Goal: Check status: Check status

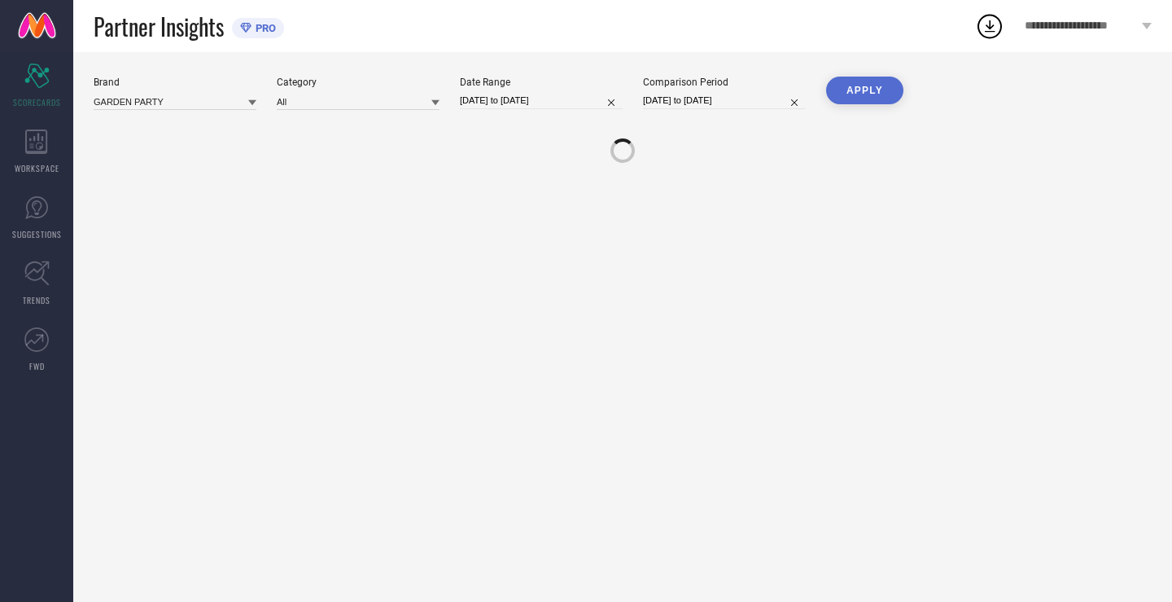
select select "5"
select select "2025"
select select "6"
select select "2025"
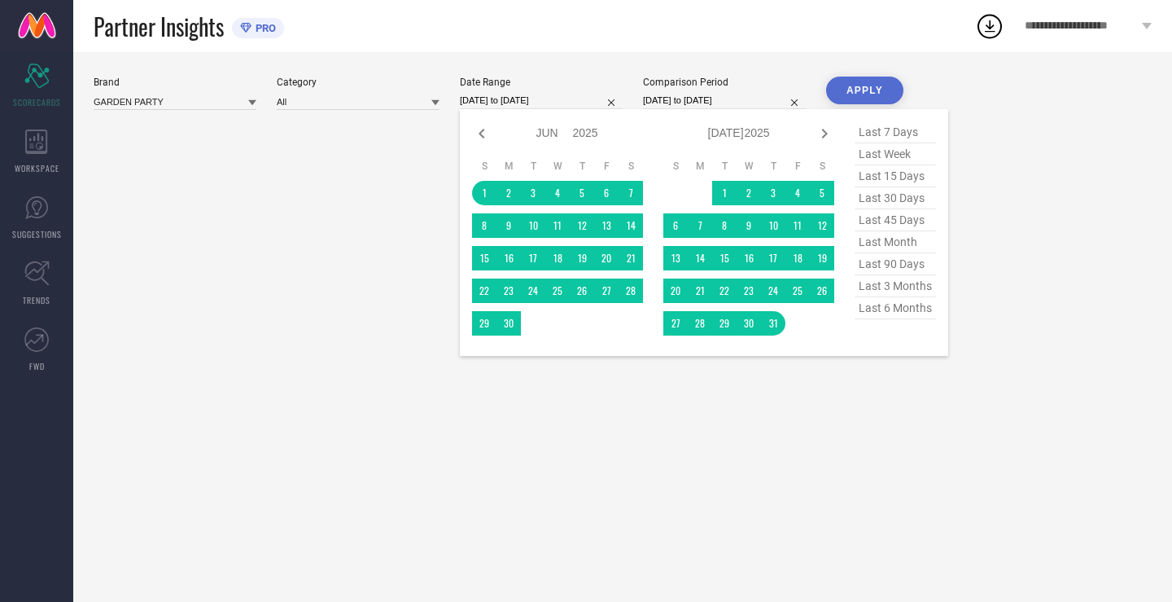
click at [532, 96] on input "[DATE] to [DATE]" at bounding box center [541, 100] width 163 height 17
click at [483, 139] on icon at bounding box center [482, 134] width 20 height 20
select select "4"
select select "2025"
select select "5"
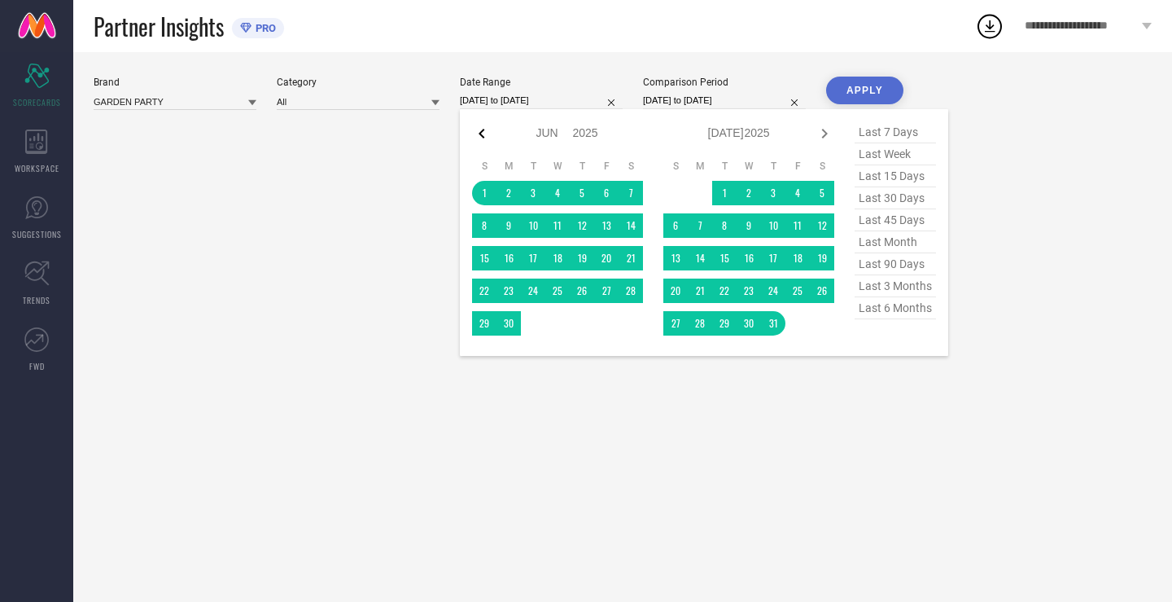
select select "2025"
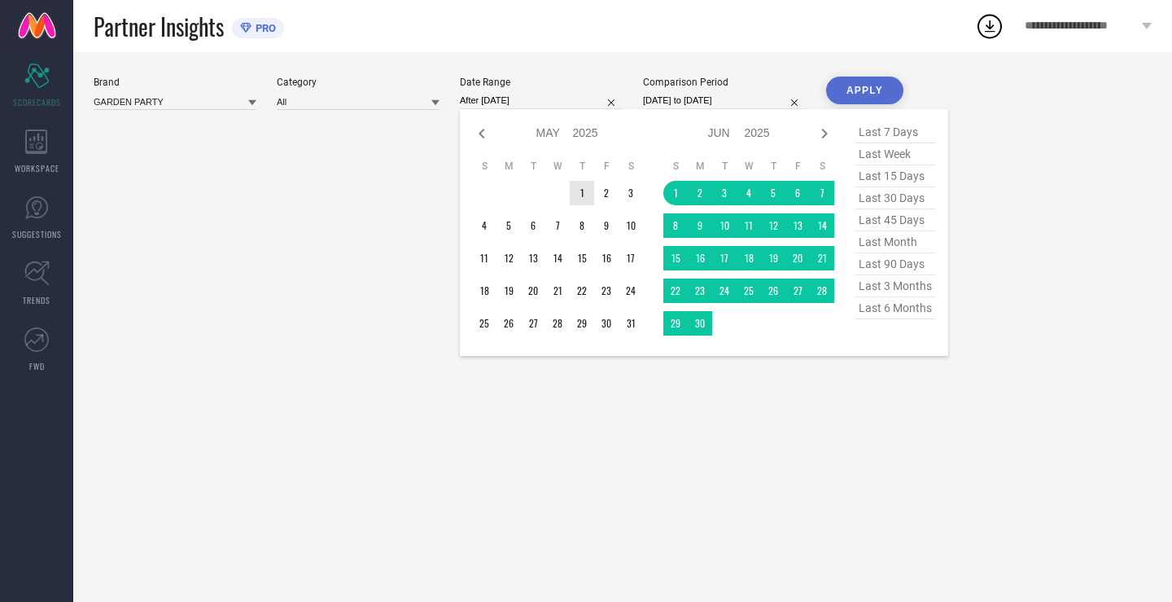
click at [589, 197] on td "1" at bounding box center [582, 193] width 24 height 24
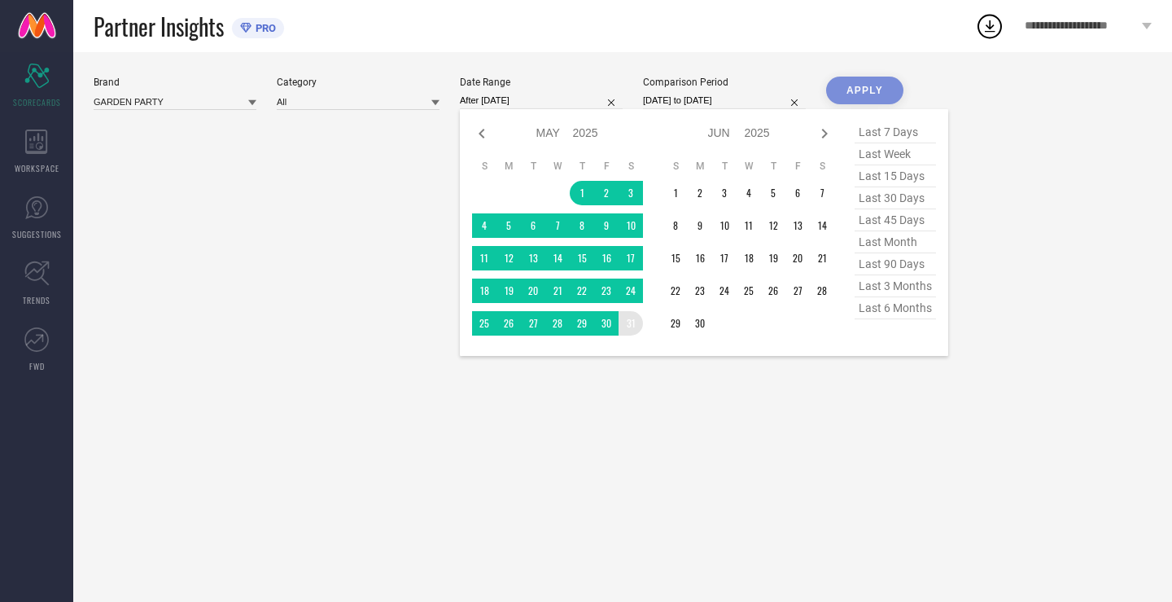
type input "[DATE] to [DATE]"
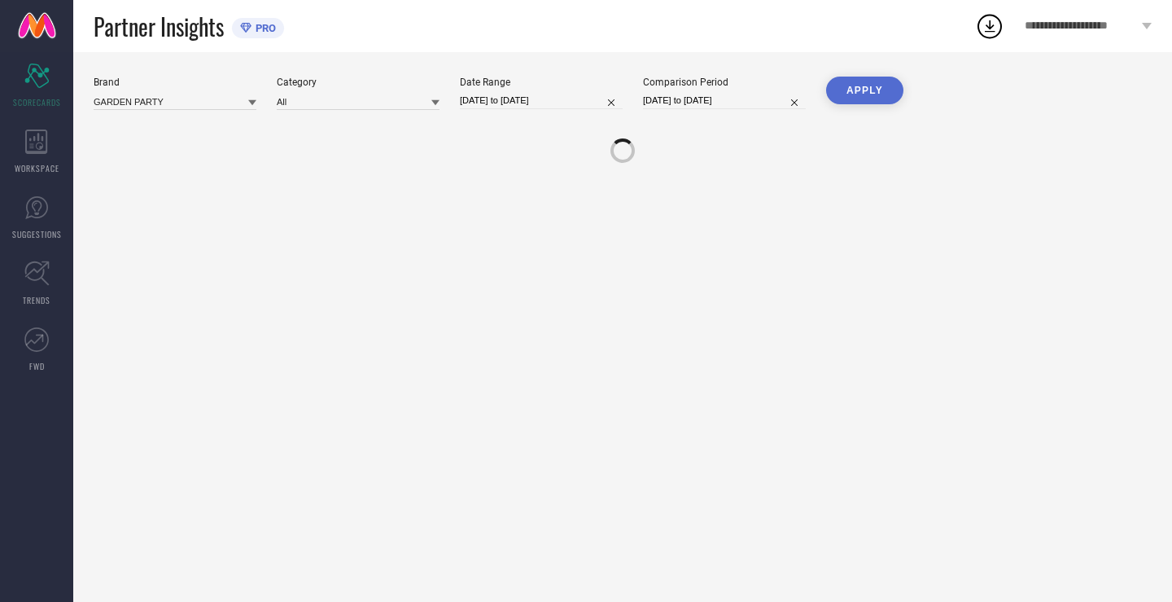
click at [866, 87] on button "APPLY" at bounding box center [864, 91] width 77 height 28
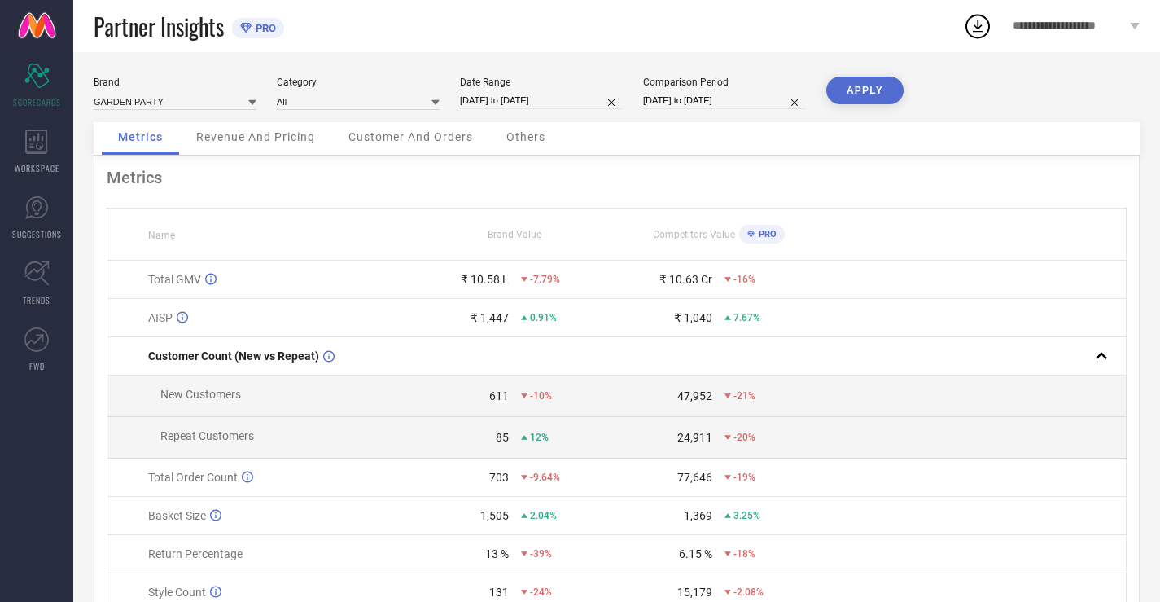
select select "4"
select select "2025"
select select "5"
select select "2025"
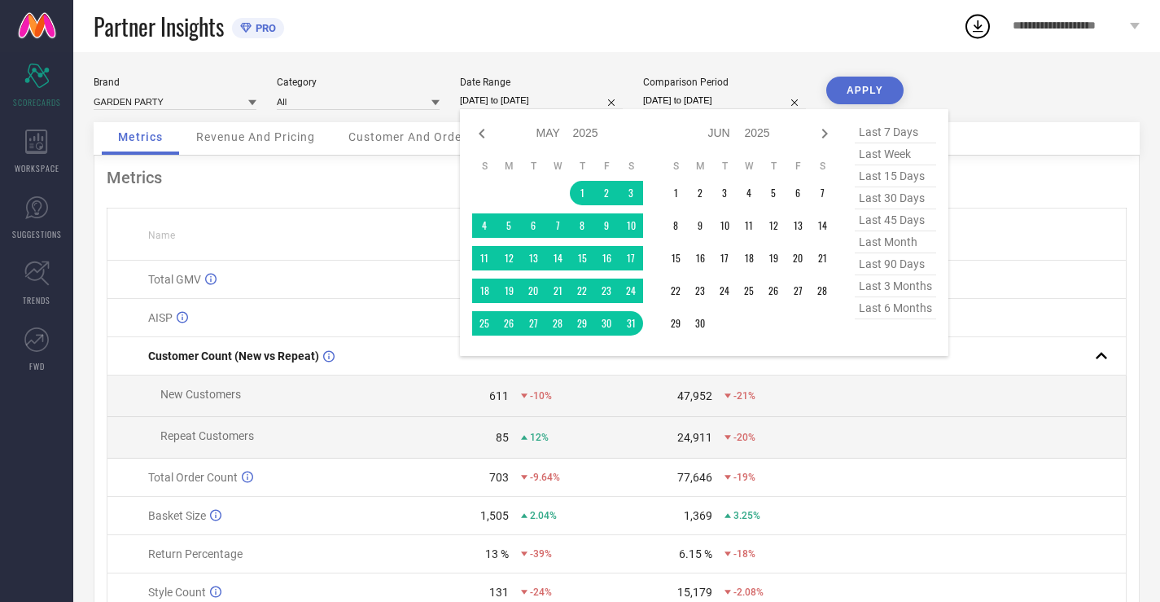
click at [545, 95] on input "[DATE] to [DATE]" at bounding box center [541, 100] width 163 height 17
click at [679, 195] on td "1" at bounding box center [676, 193] width 24 height 24
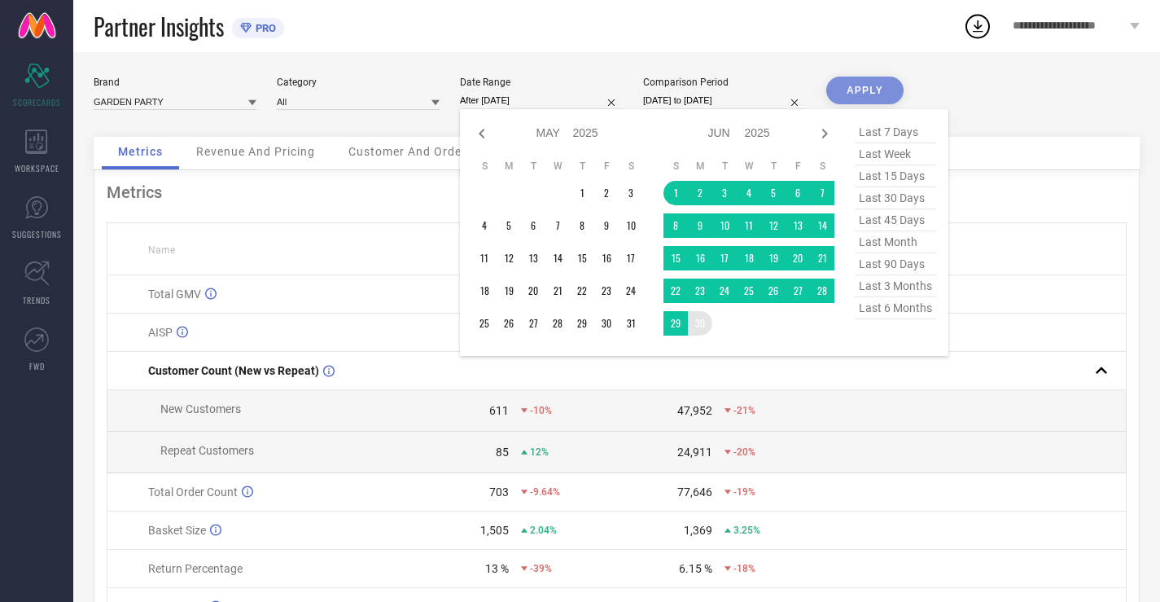
type input "[DATE] to [DATE]"
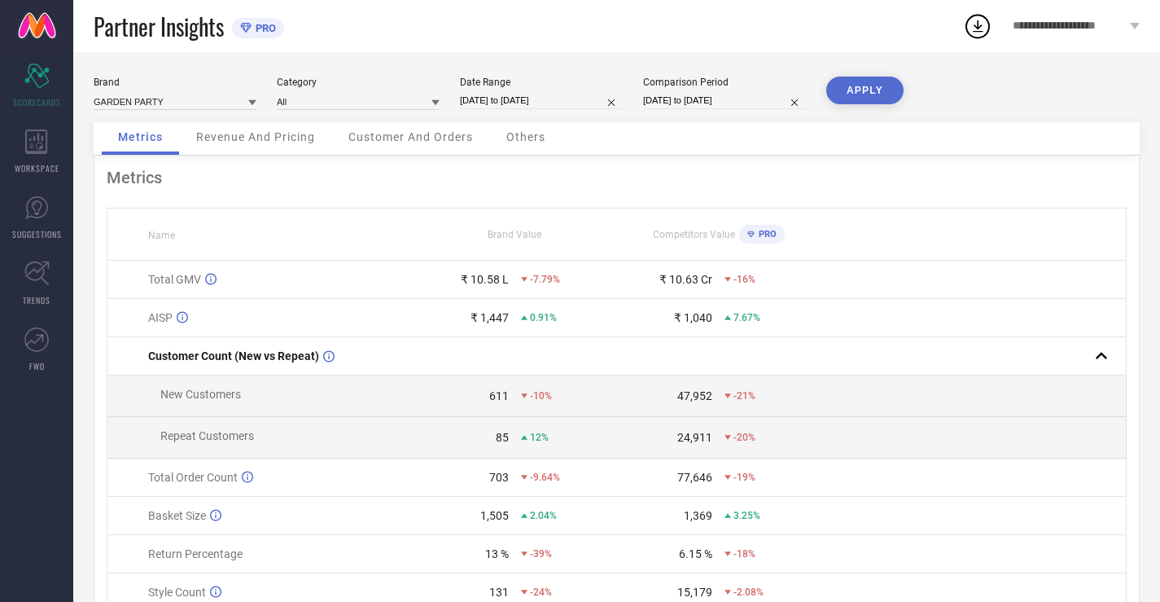
click at [862, 86] on button "APPLY" at bounding box center [864, 91] width 77 height 28
click at [526, 96] on input "[DATE] to [DATE]" at bounding box center [541, 100] width 163 height 17
select select "5"
select select "2025"
select select "6"
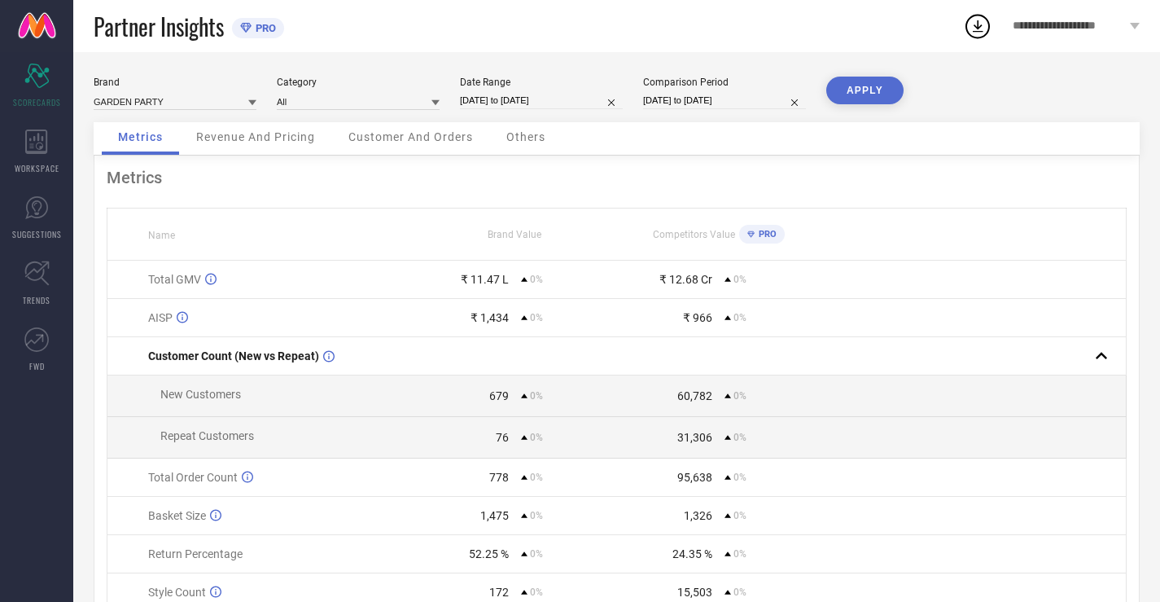
select select "2025"
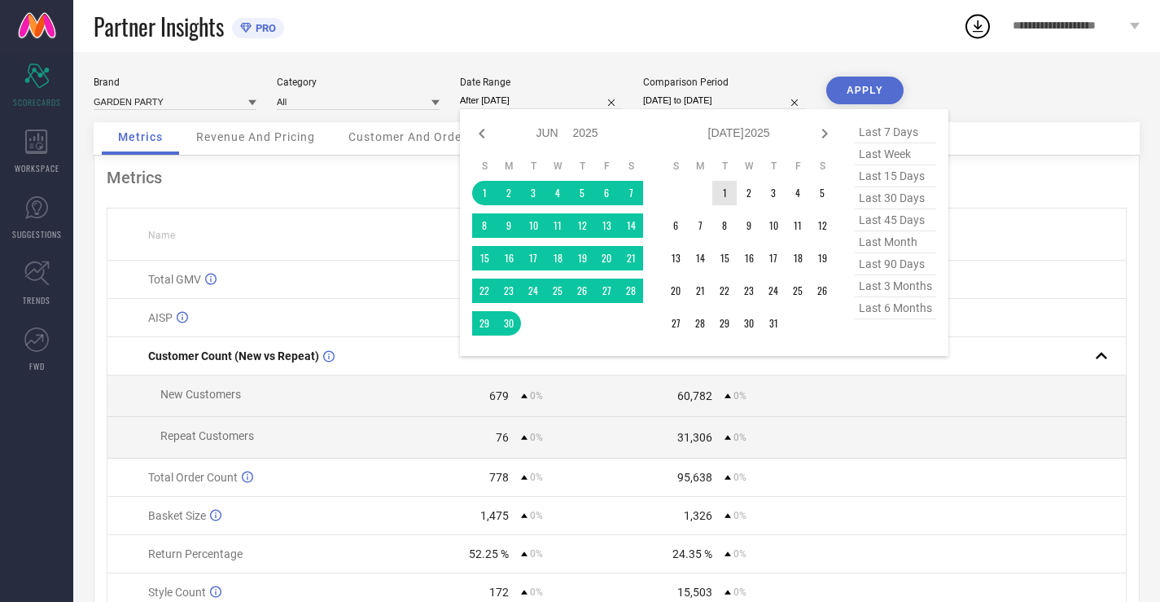
click at [725, 190] on td "1" at bounding box center [724, 193] width 24 height 24
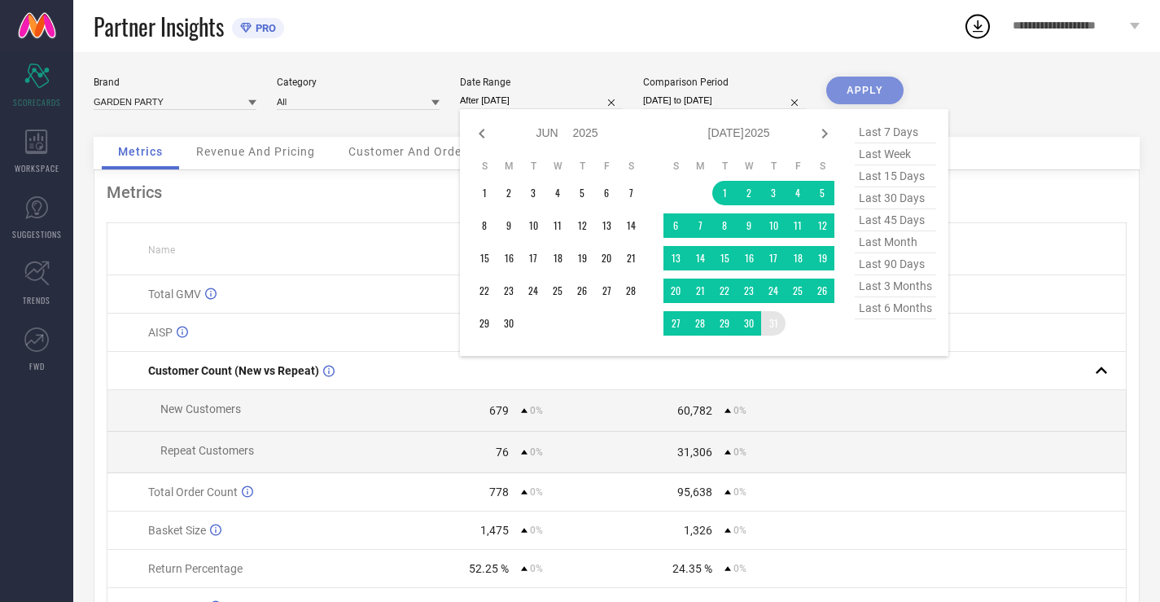
type input "[DATE] to [DATE]"
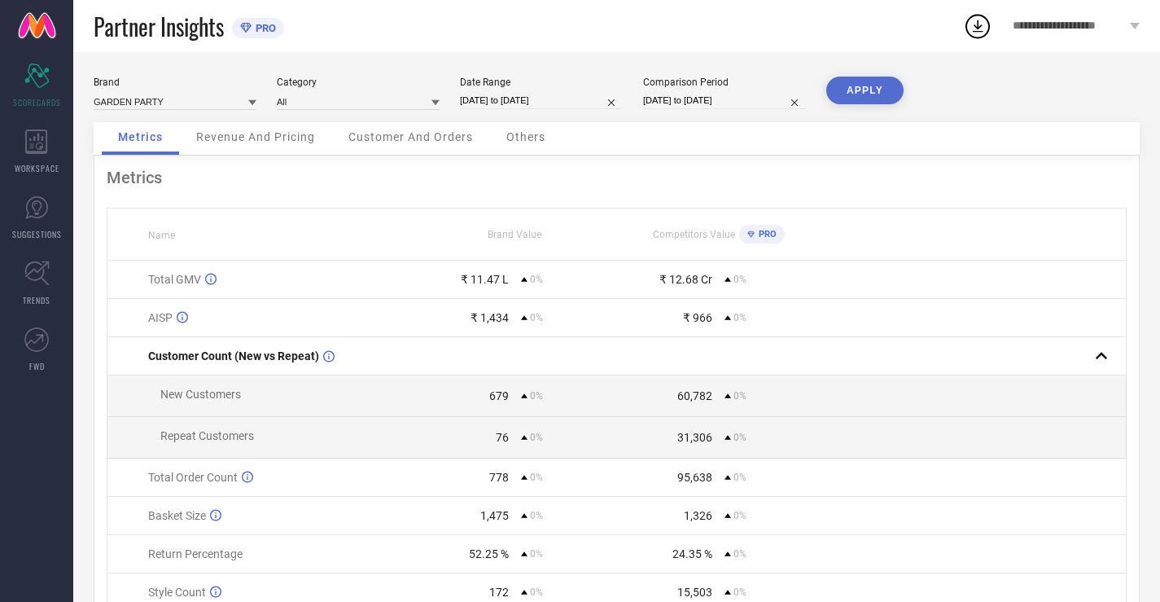
click at [870, 79] on button "APPLY" at bounding box center [864, 91] width 77 height 28
select select "6"
select select "2025"
select select "7"
select select "2025"
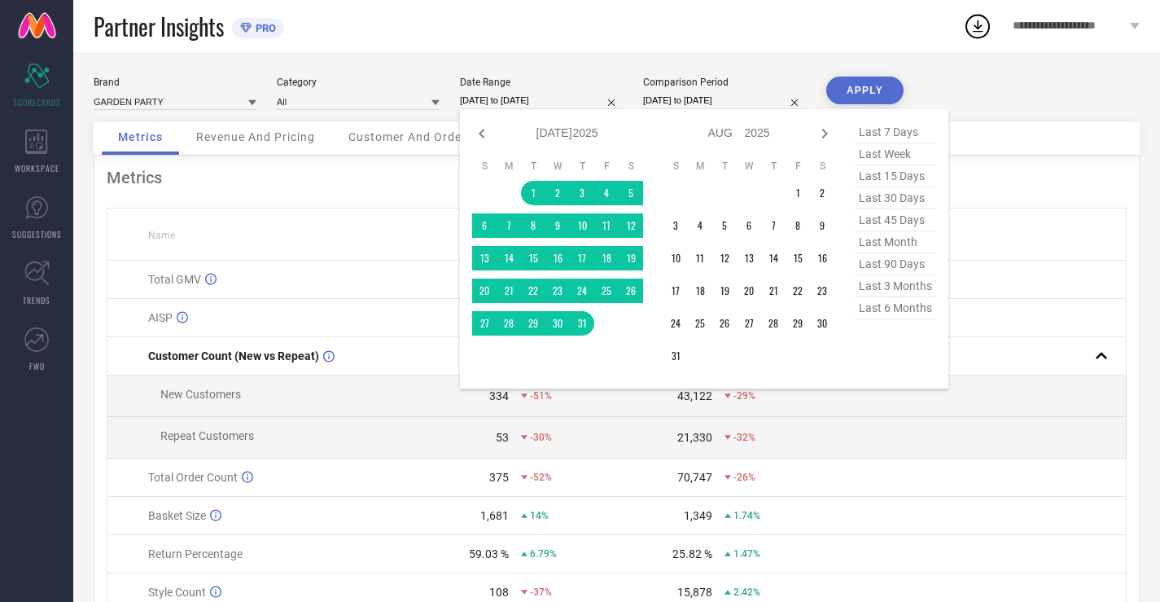
click at [568, 101] on input "[DATE] to [DATE]" at bounding box center [541, 100] width 163 height 17
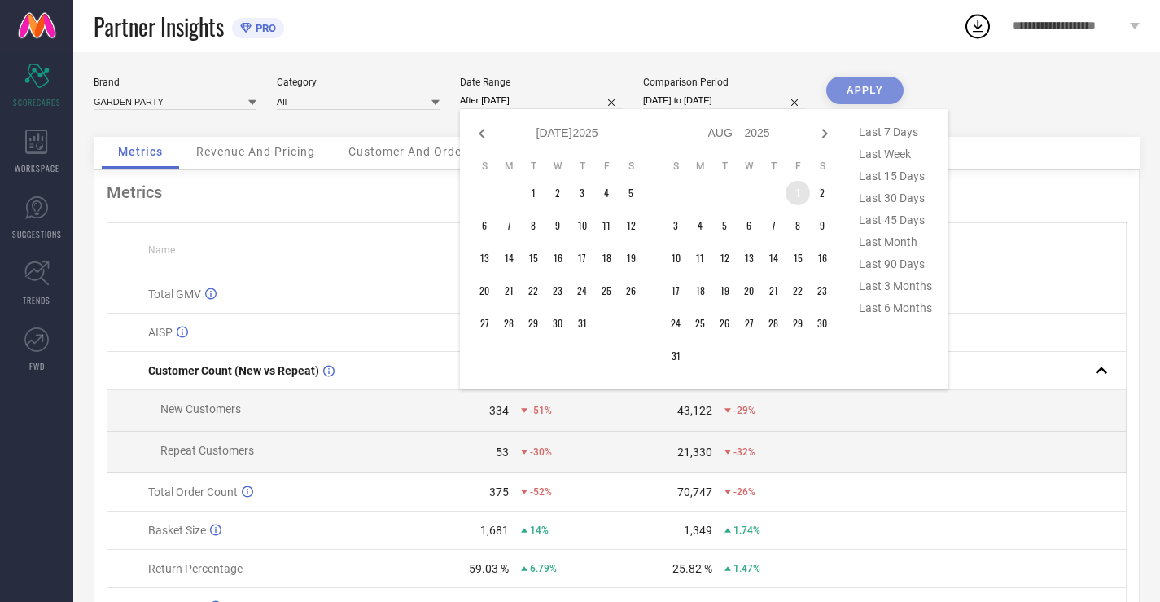
click at [799, 191] on td "1" at bounding box center [798, 193] width 24 height 24
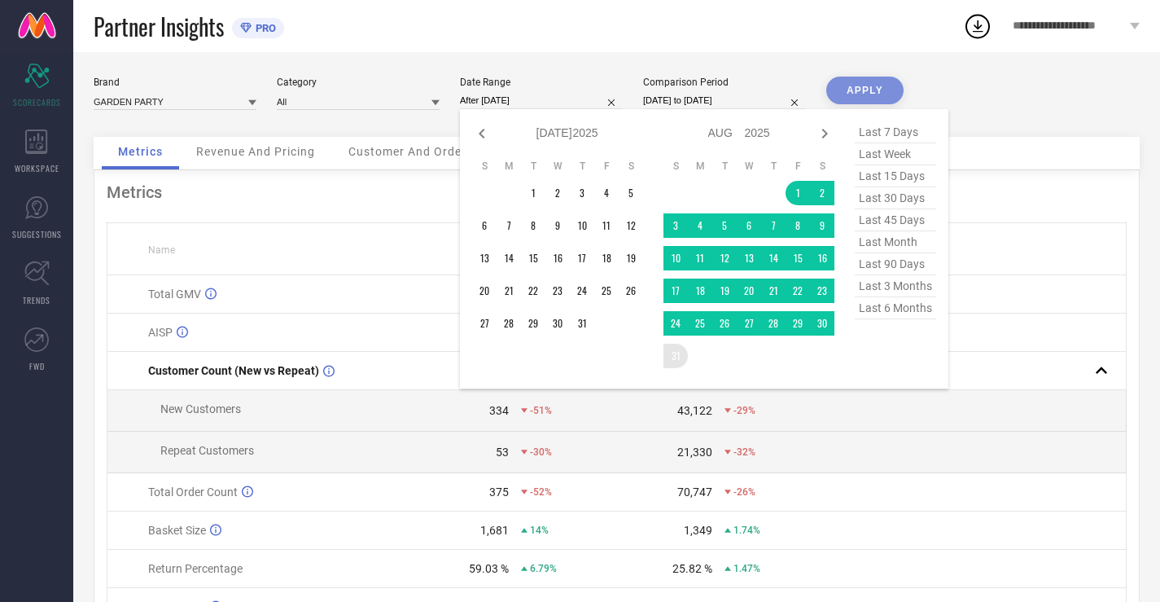
type input "[DATE] to [DATE]"
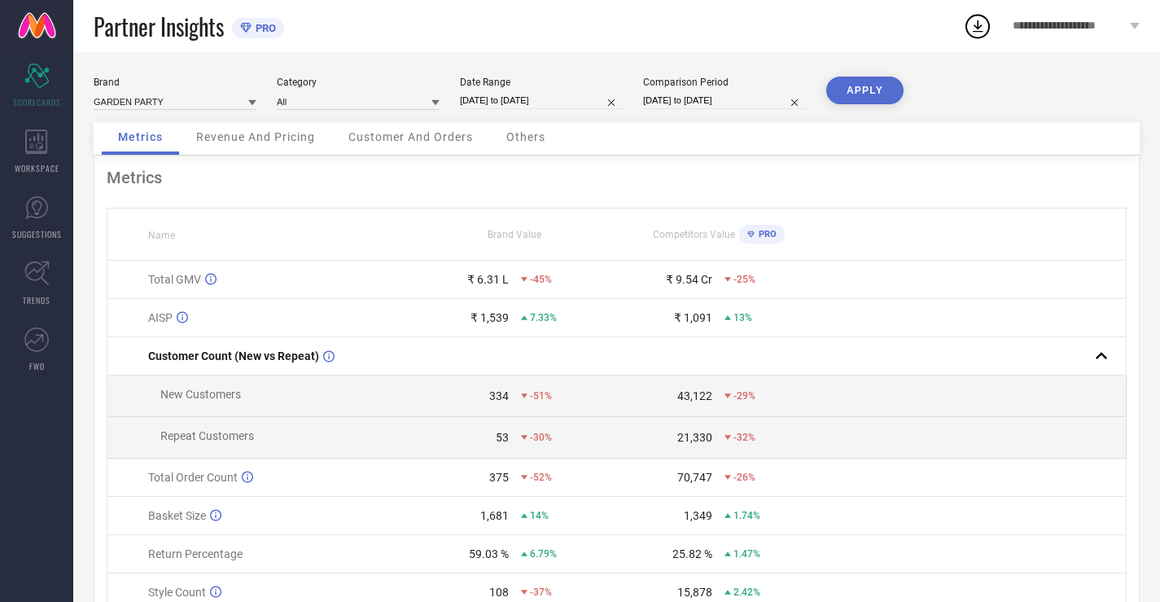
click at [874, 79] on button "APPLY" at bounding box center [864, 91] width 77 height 28
click at [519, 104] on input "[DATE] to [DATE]" at bounding box center [541, 100] width 163 height 17
select select "7"
select select "2025"
select select "8"
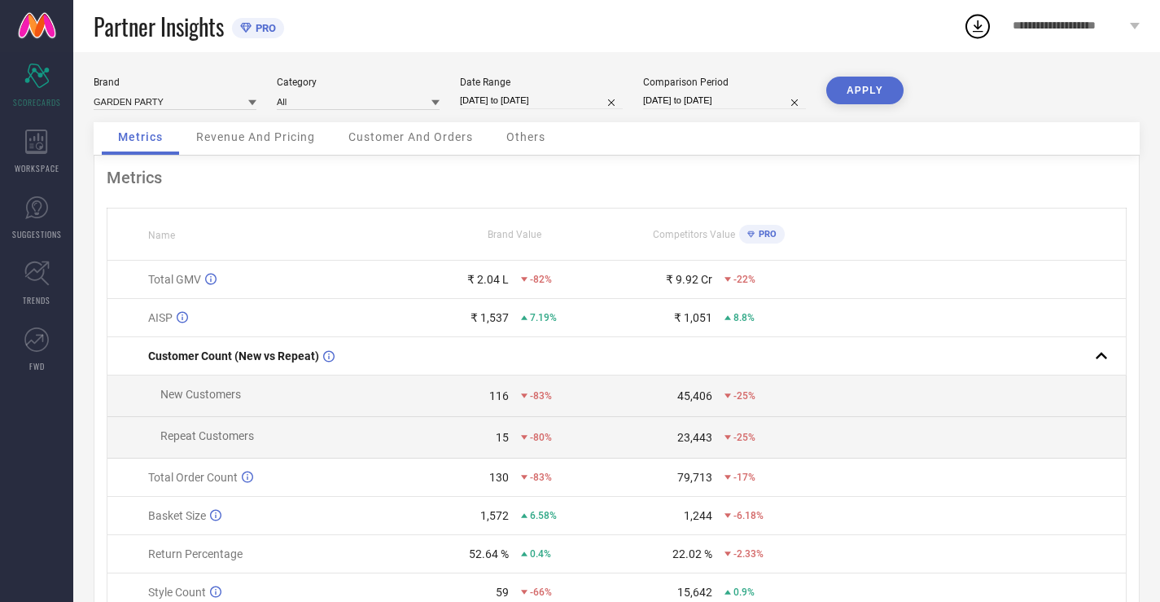
select select "2025"
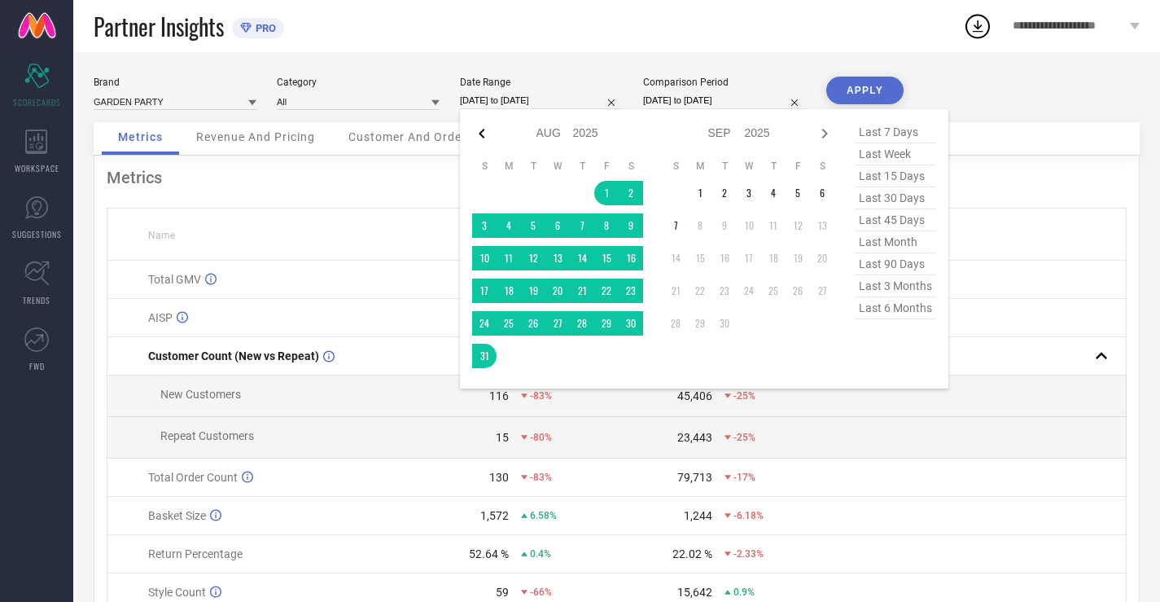
click at [480, 136] on icon at bounding box center [482, 134] width 20 height 20
select select "6"
select select "2025"
select select "7"
select select "2025"
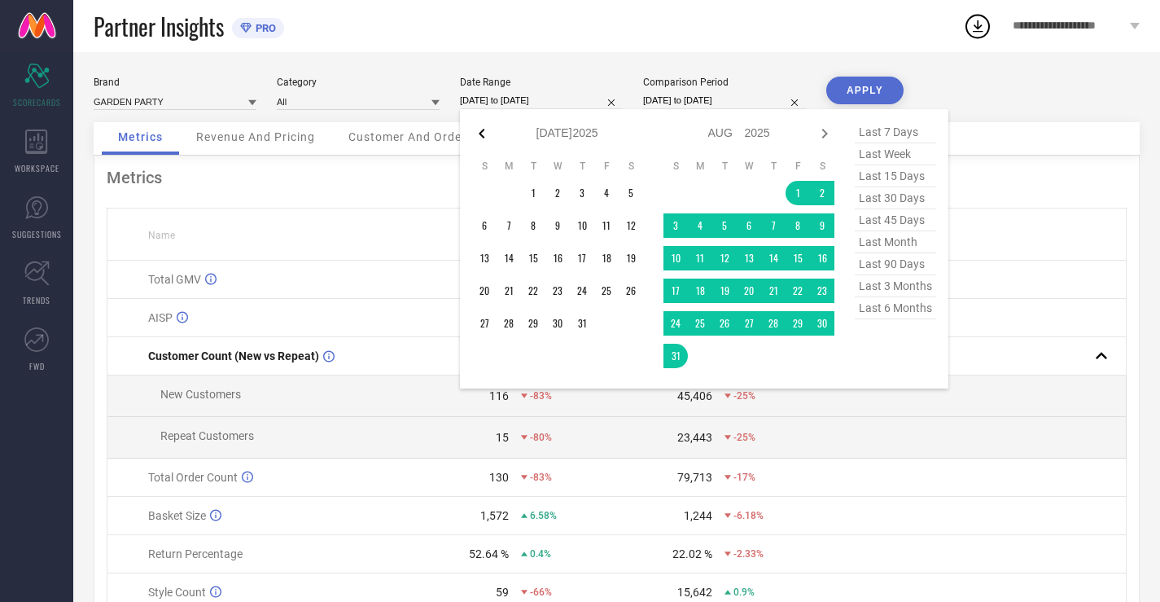
click at [481, 136] on icon at bounding box center [482, 134] width 20 height 20
select select "5"
select select "2025"
select select "6"
select select "2025"
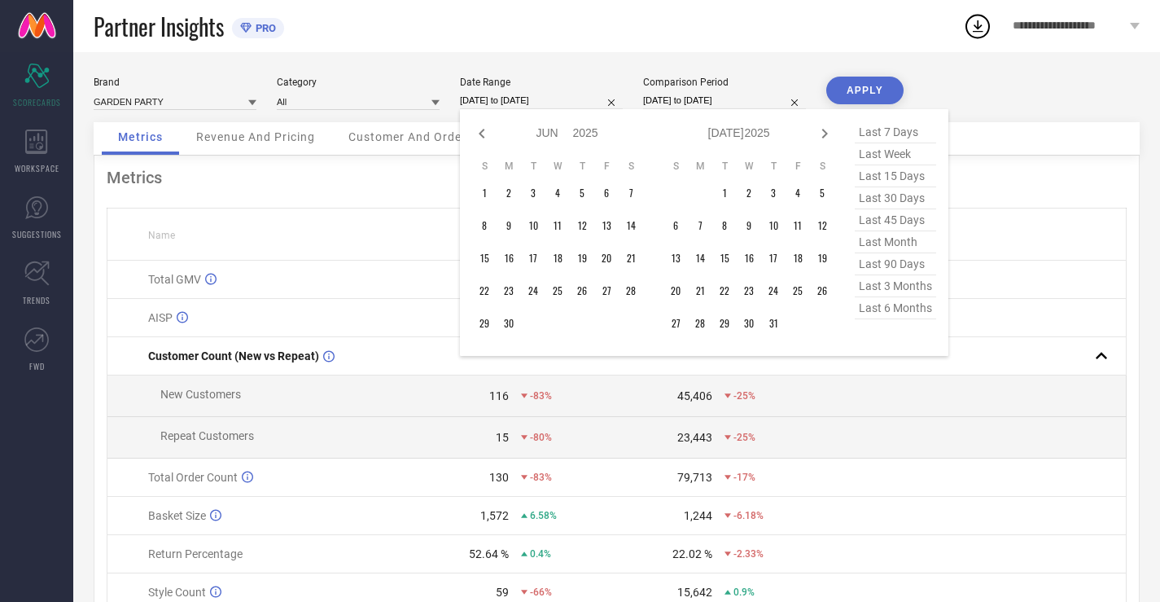
click at [481, 136] on icon at bounding box center [482, 134] width 20 height 20
select select "4"
select select "2025"
select select "5"
select select "2025"
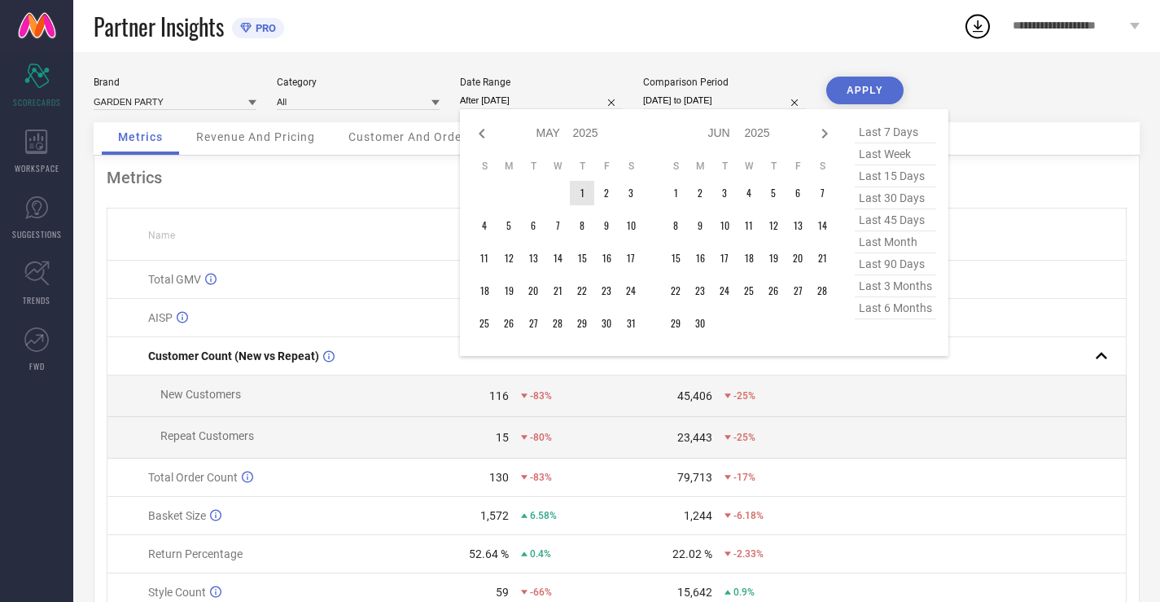
click at [583, 197] on td "1" at bounding box center [582, 193] width 24 height 24
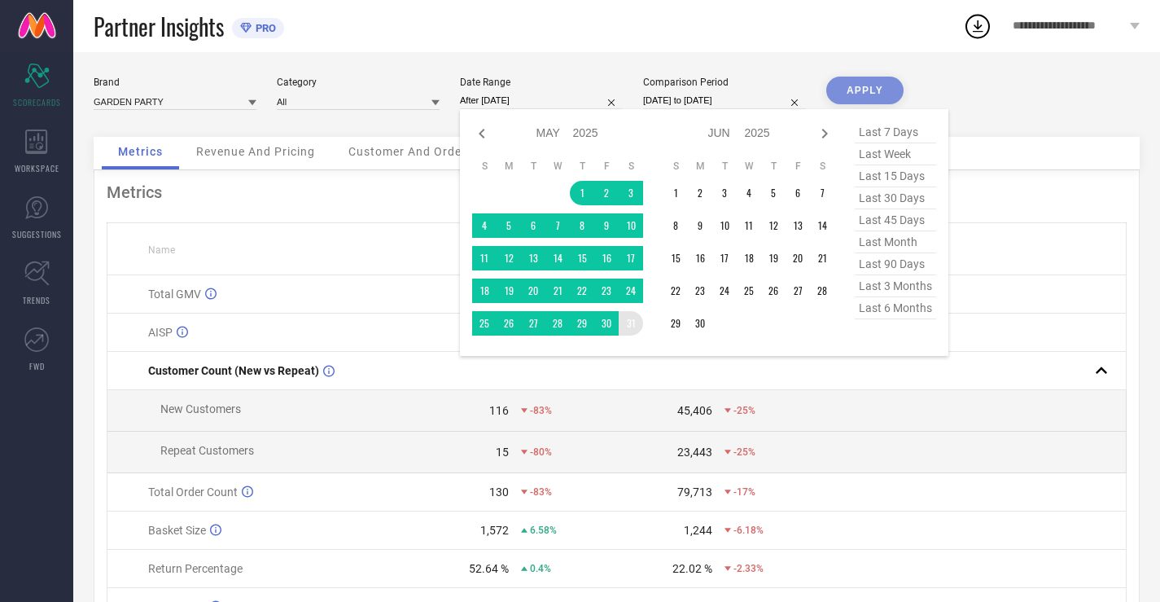
type input "[DATE] to [DATE]"
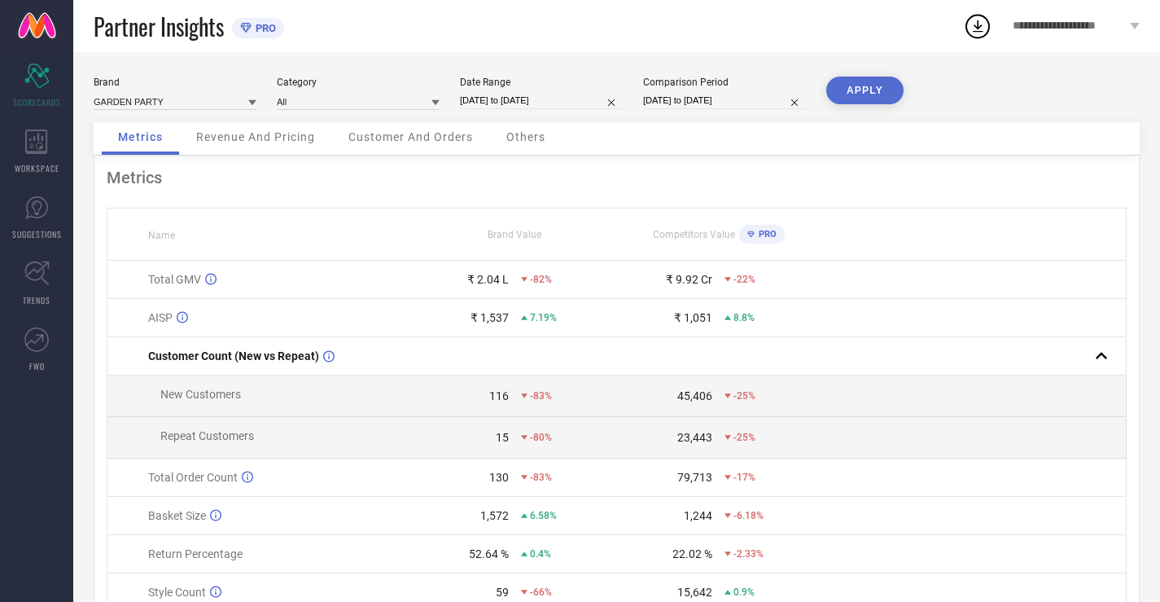
click at [848, 96] on button "APPLY" at bounding box center [864, 91] width 77 height 28
click at [505, 94] on input "[DATE] to [DATE]" at bounding box center [541, 100] width 163 height 17
select select "4"
select select "2025"
select select "5"
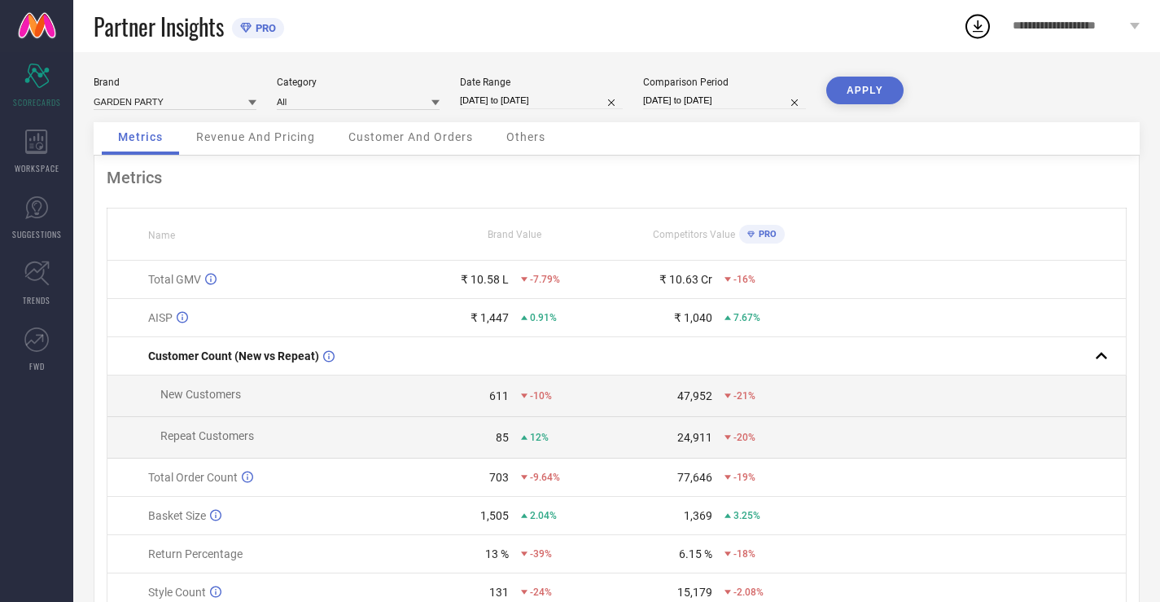
select select "2025"
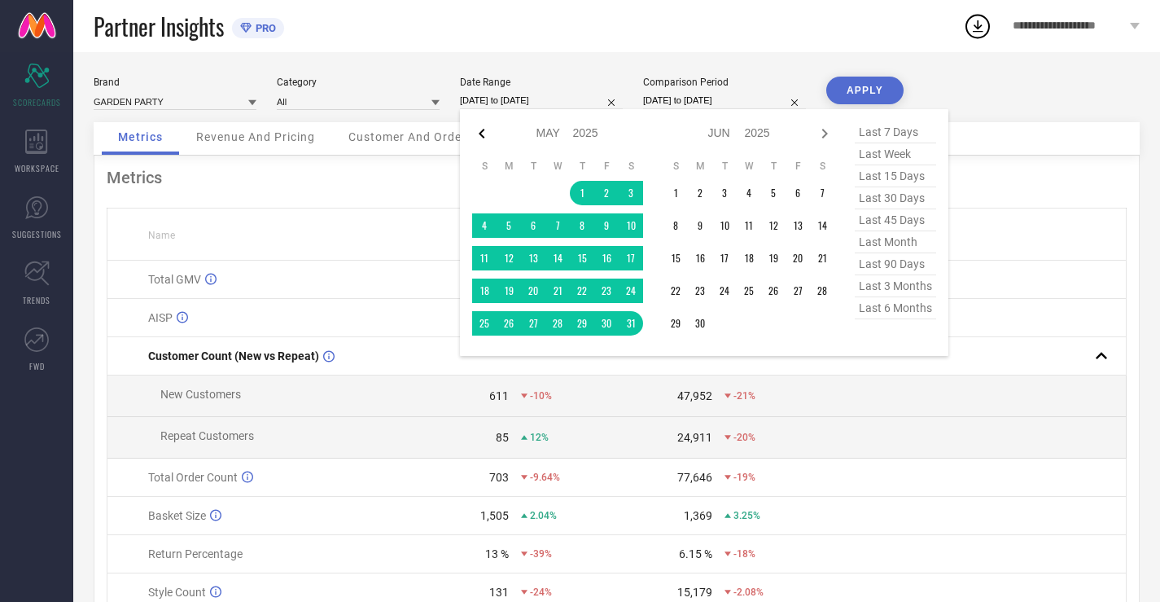
click at [482, 139] on icon at bounding box center [482, 134] width 20 height 20
select select "3"
select select "2025"
select select "4"
select select "2025"
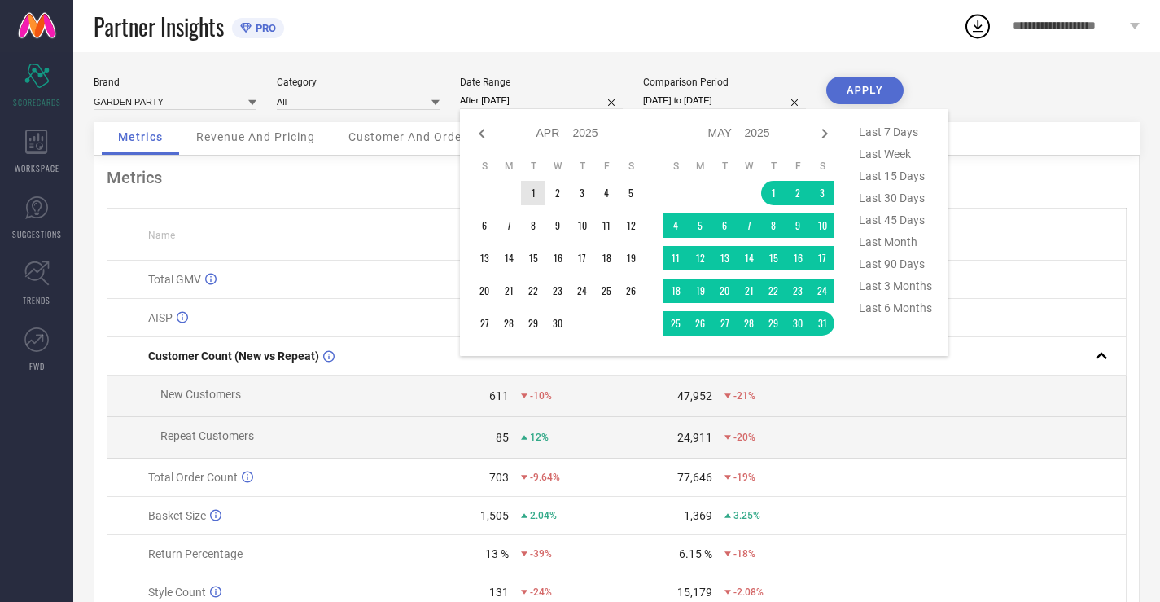
click at [535, 197] on td "1" at bounding box center [533, 193] width 24 height 24
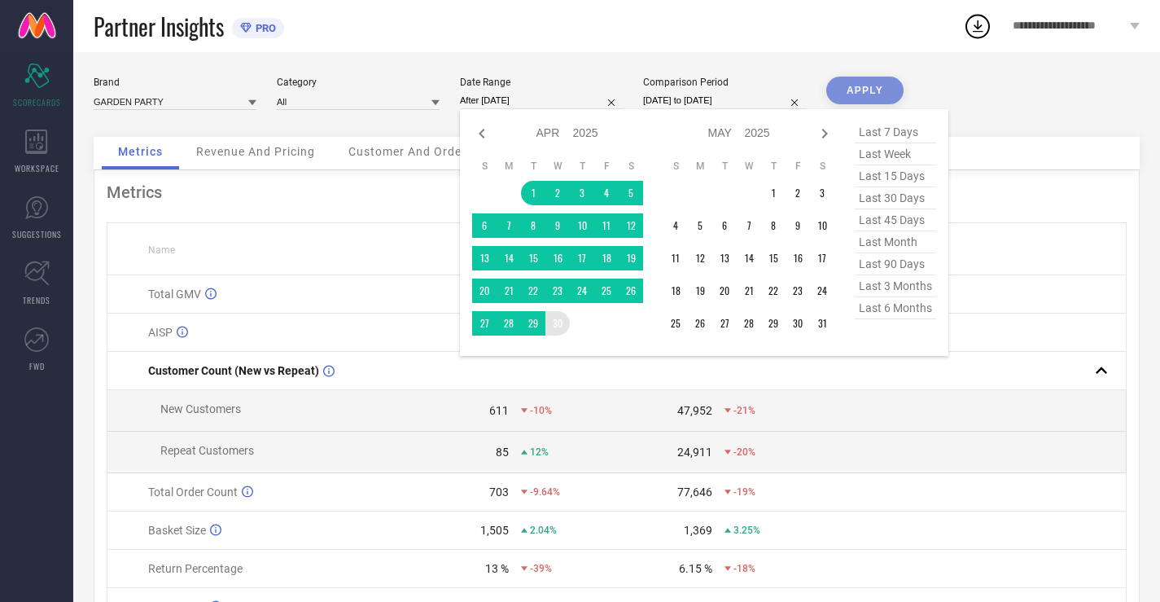
type input "[DATE] to [DATE]"
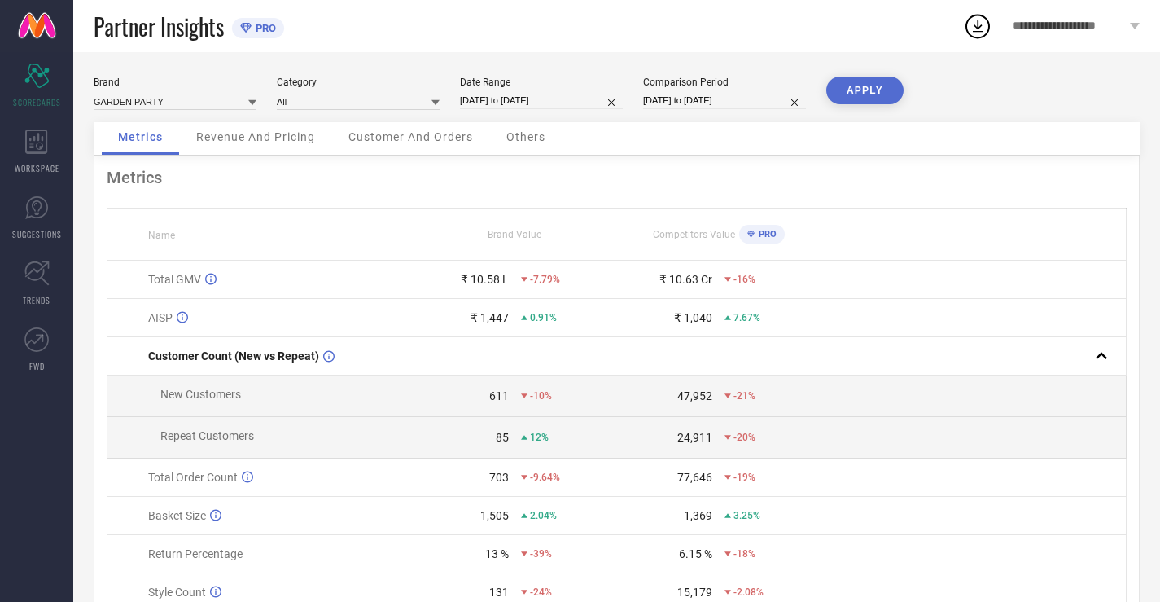
click at [860, 94] on button "APPLY" at bounding box center [864, 91] width 77 height 28
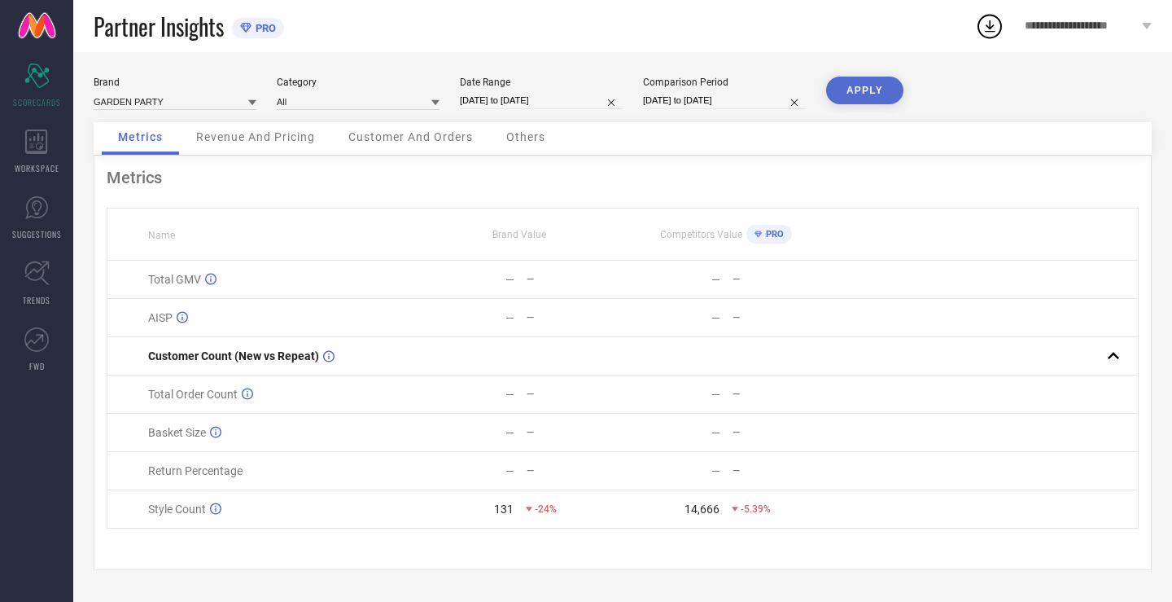
select select "3"
select select "2025"
select select "4"
select select "2025"
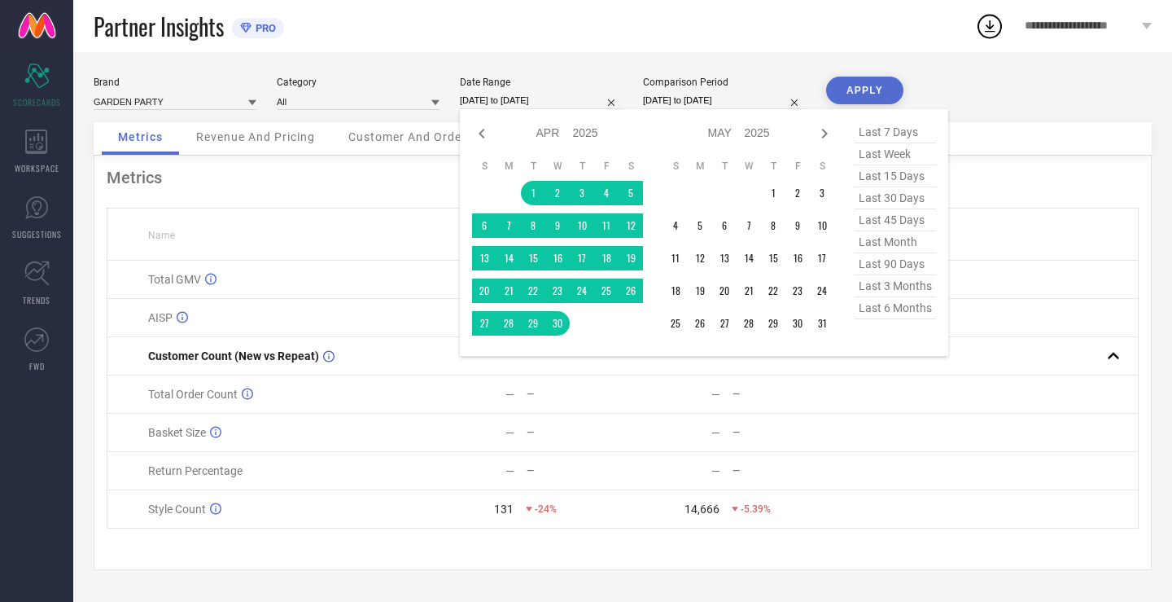
click at [474, 102] on input "[DATE] to [DATE]" at bounding box center [541, 100] width 163 height 17
click at [484, 140] on icon at bounding box center [482, 134] width 20 height 20
select select "2"
select select "2025"
select select "3"
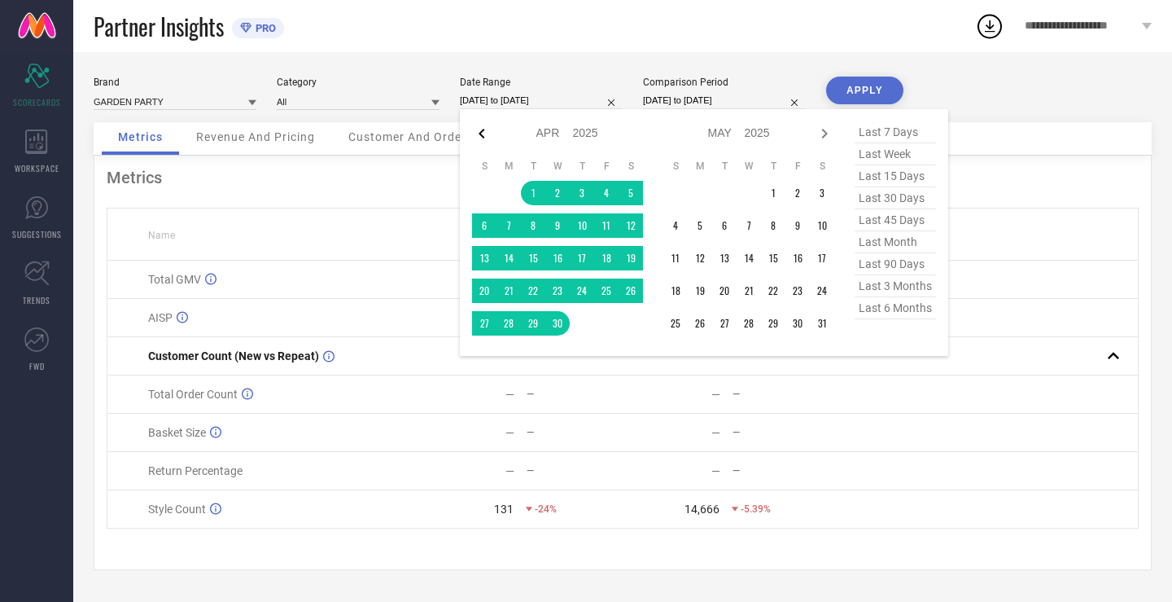
select select "2025"
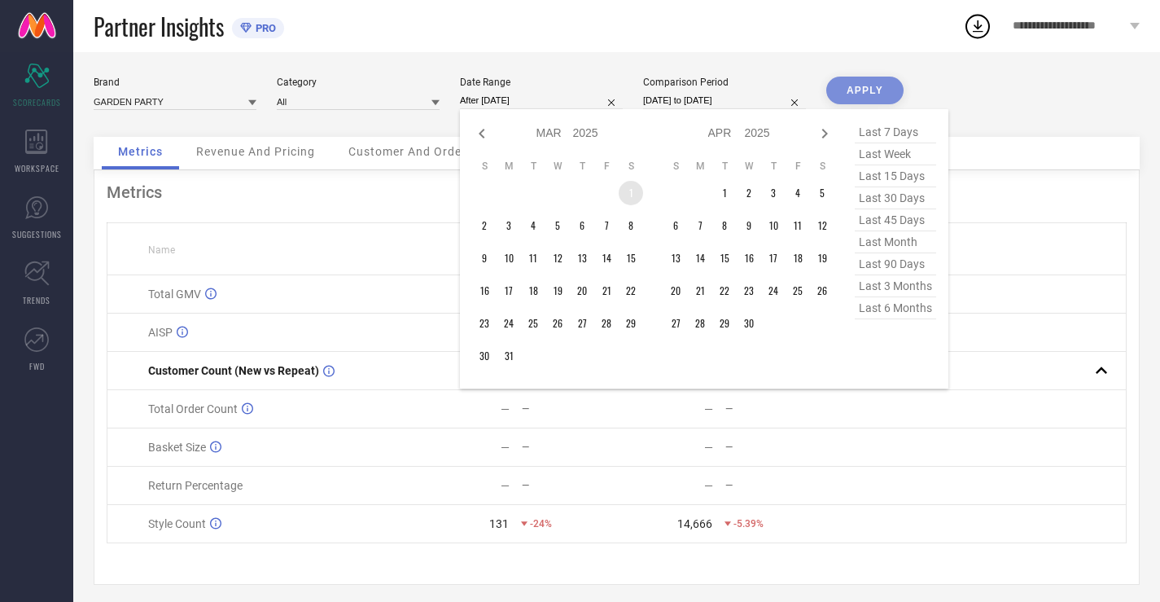
click at [637, 195] on td "1" at bounding box center [631, 193] width 24 height 24
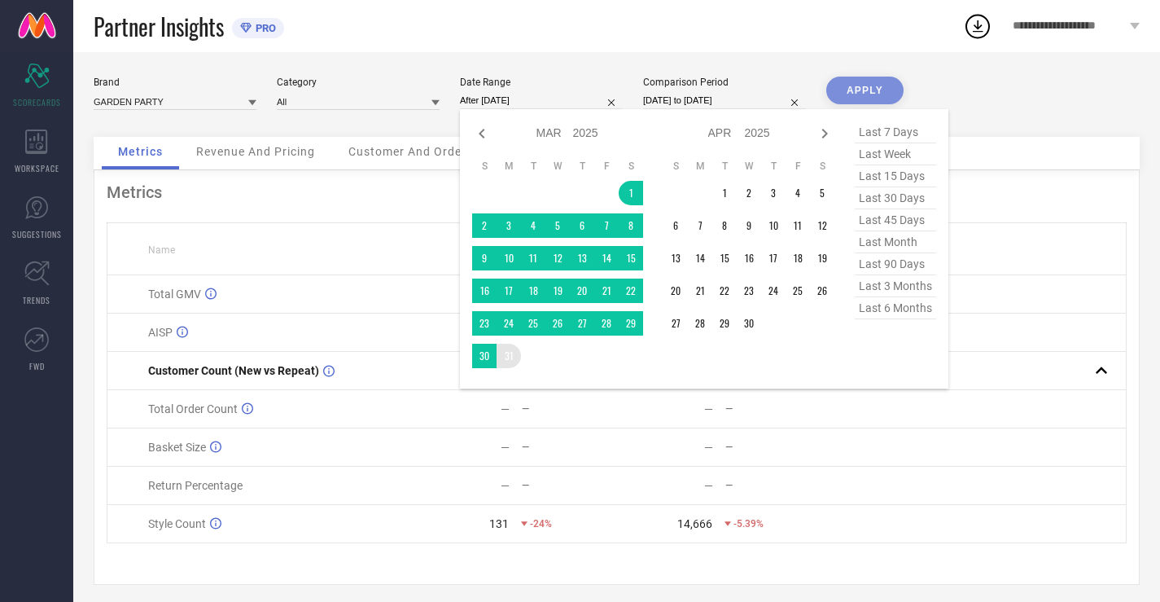
type input "[DATE] to [DATE]"
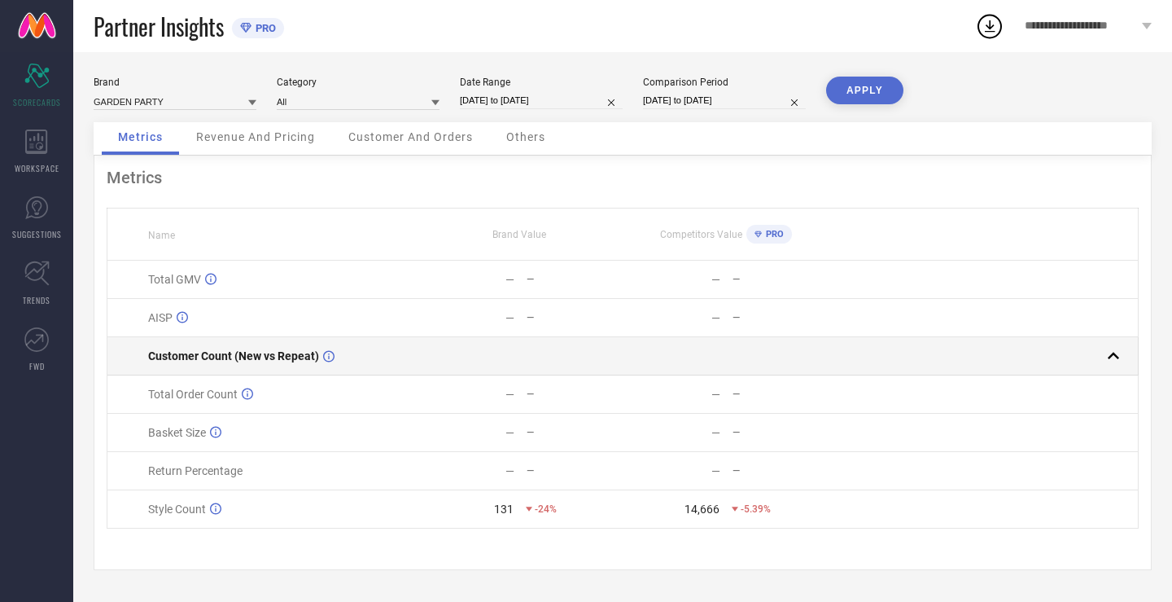
drag, startPoint x: 510, startPoint y: 358, endPoint x: 528, endPoint y: 348, distance: 19.7
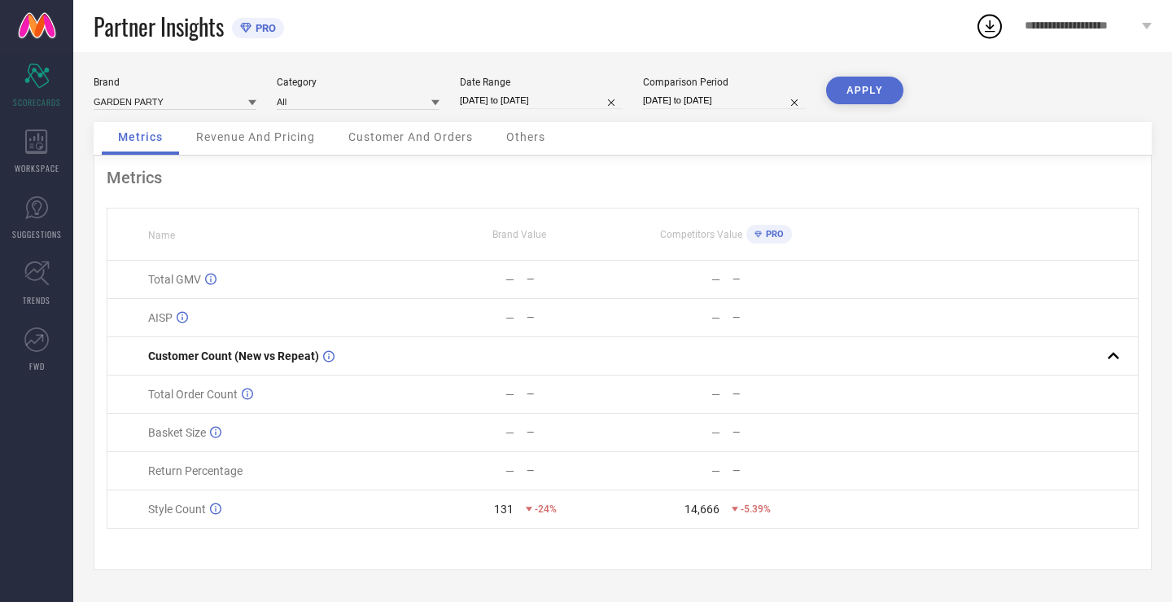
click at [848, 81] on button "APPLY" at bounding box center [864, 91] width 77 height 28
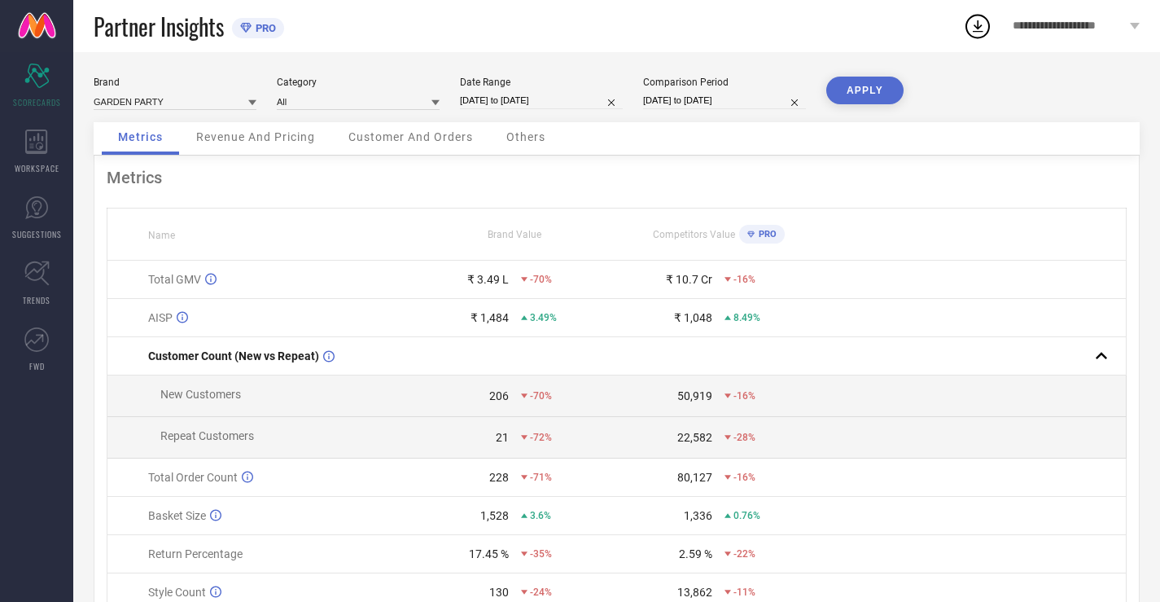
click at [523, 97] on input "[DATE] to [DATE]" at bounding box center [541, 100] width 163 height 17
select select "2"
select select "2025"
select select "3"
select select "2025"
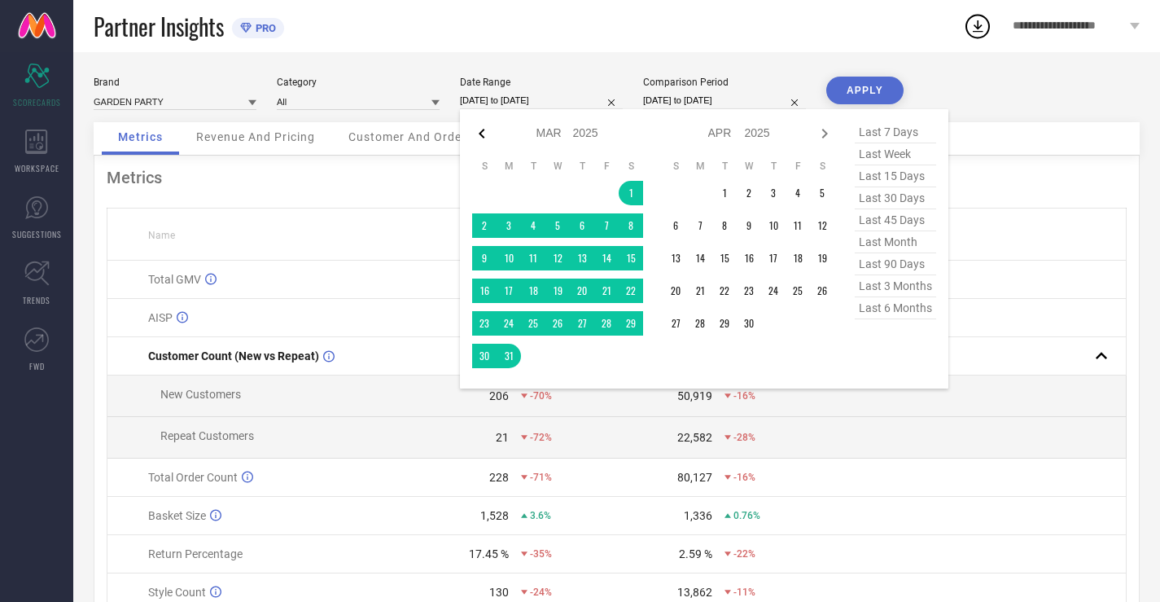
click at [488, 140] on icon at bounding box center [482, 134] width 20 height 20
select select "1"
select select "2025"
select select "2"
select select "2025"
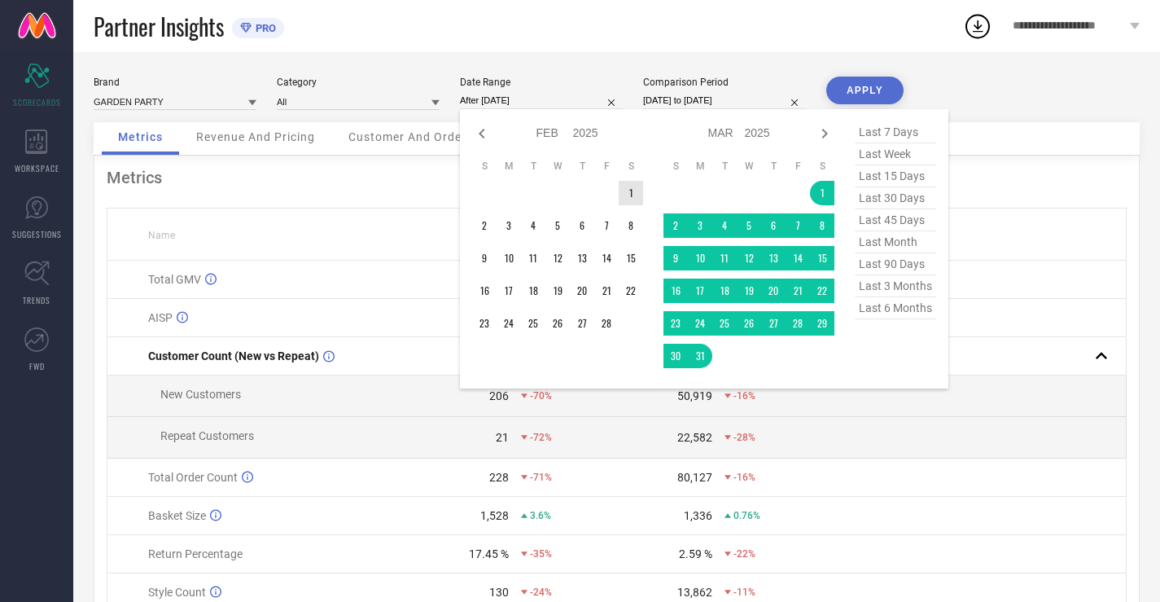
click at [626, 195] on td "1" at bounding box center [631, 193] width 24 height 24
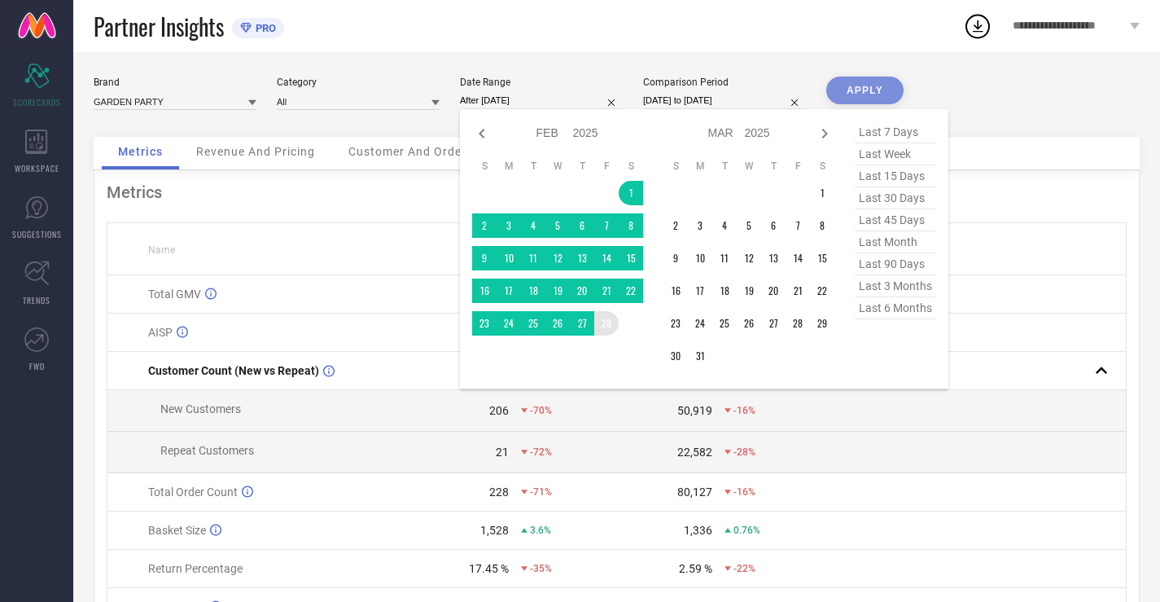
type input "[DATE] to [DATE]"
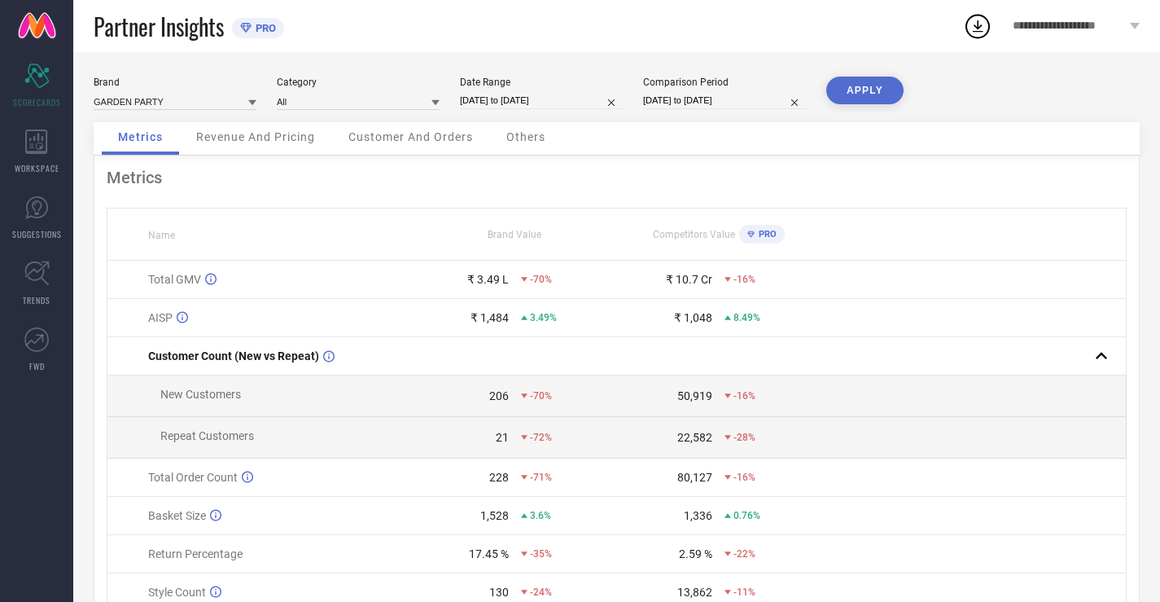
click at [856, 90] on button "APPLY" at bounding box center [864, 91] width 77 height 28
click at [550, 93] on input "[DATE] to [DATE]" at bounding box center [541, 100] width 163 height 17
select select "1"
select select "2025"
select select "2"
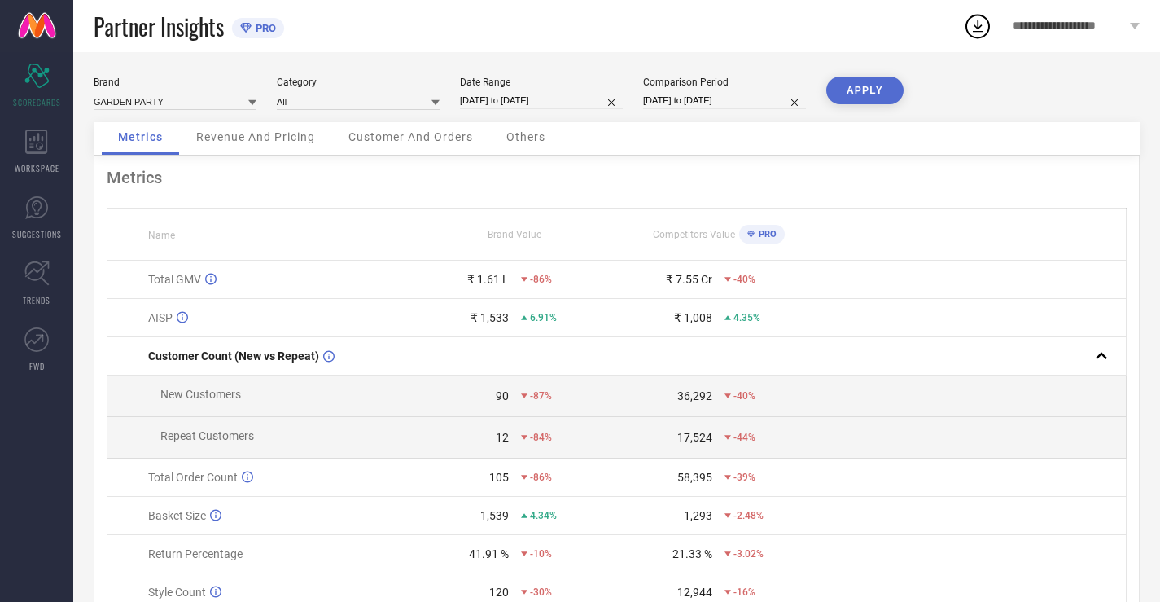
select select "2025"
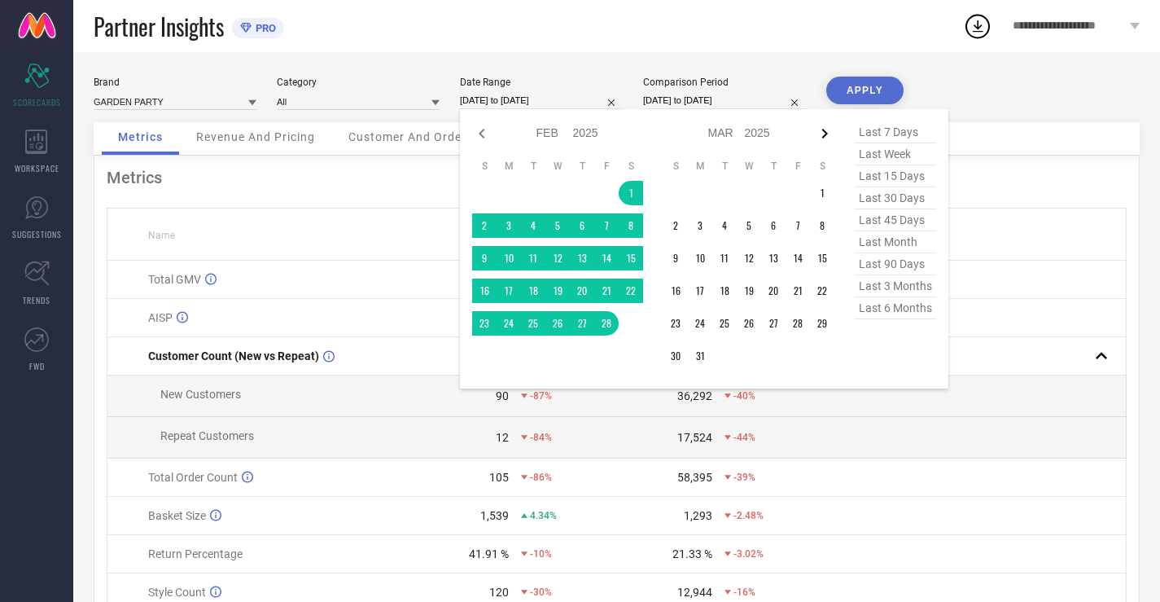
click at [824, 134] on icon at bounding box center [825, 134] width 20 height 20
select select "3"
select select "2025"
select select "4"
select select "2025"
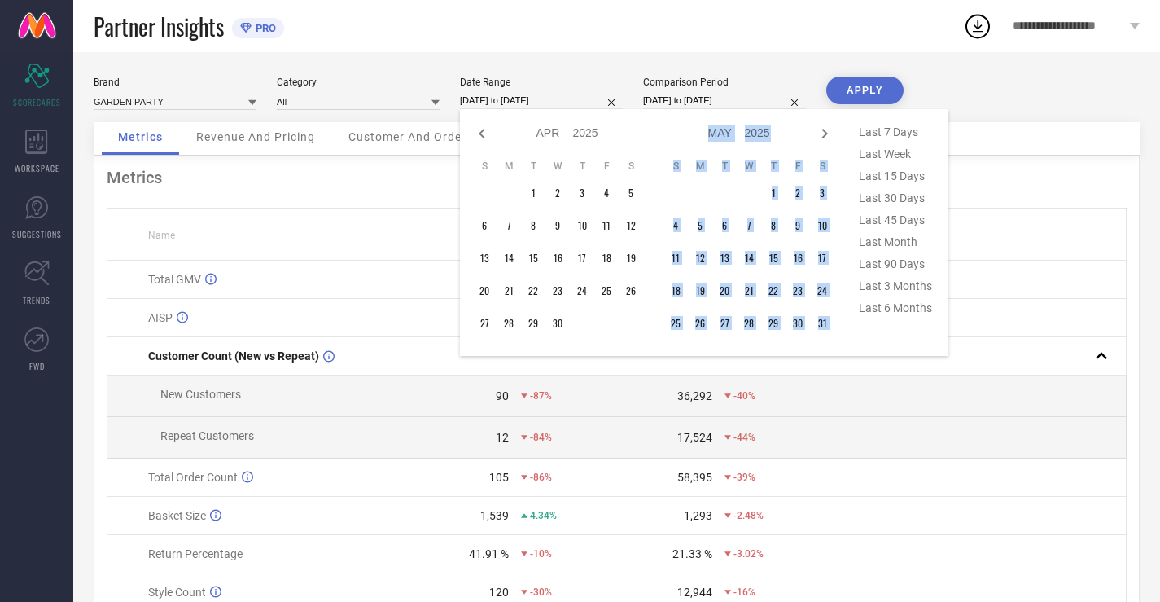
click at [824, 134] on icon at bounding box center [825, 134] width 20 height 20
select select "4"
select select "2025"
select select "5"
select select "2025"
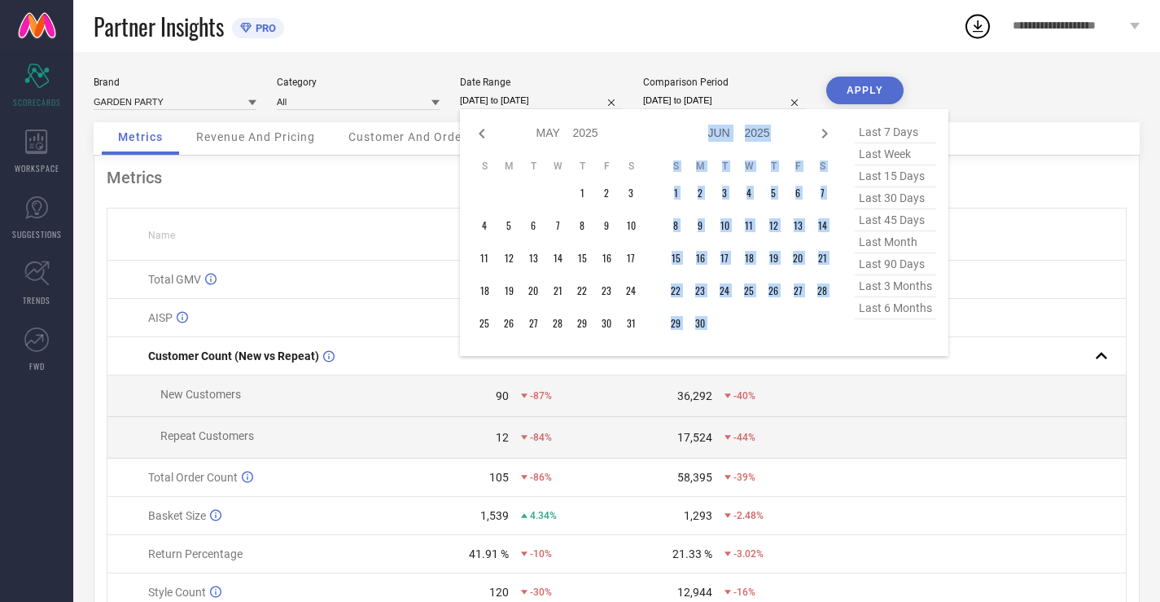
click at [824, 134] on icon at bounding box center [825, 134] width 20 height 20
select select "5"
select select "2025"
select select "6"
select select "2025"
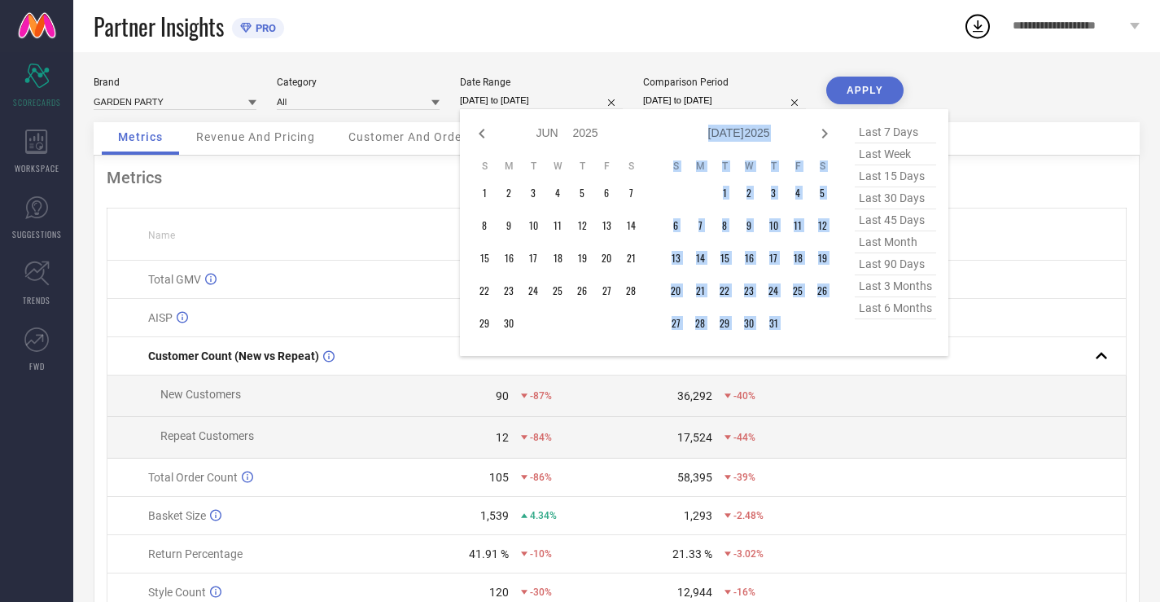
click at [824, 134] on icon at bounding box center [825, 134] width 20 height 20
select select "6"
select select "2025"
select select "7"
select select "2025"
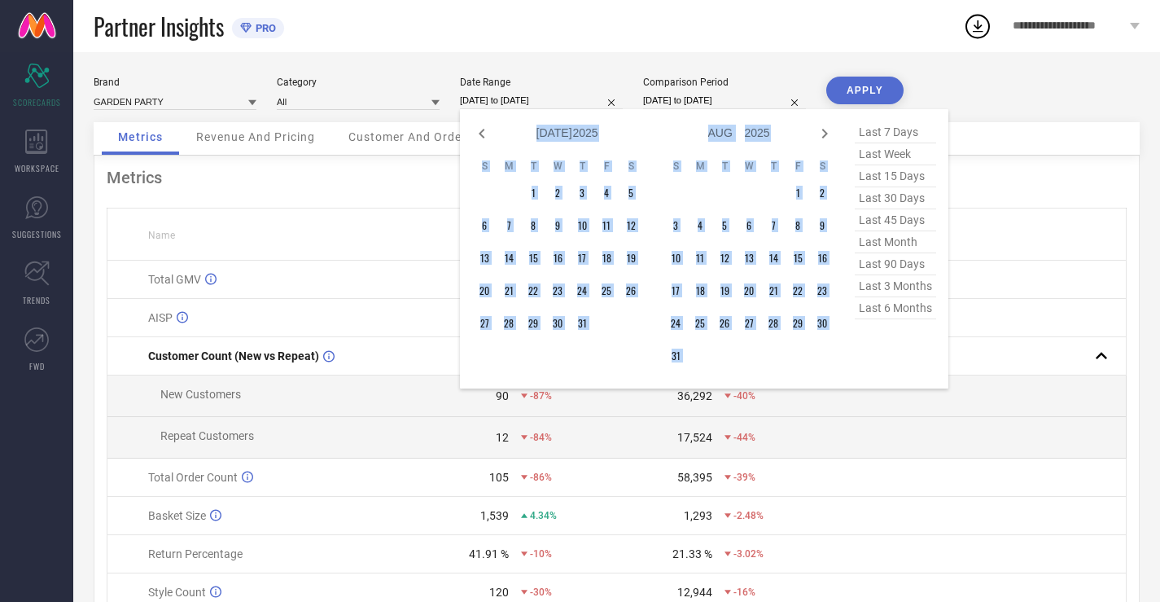
click at [824, 134] on icon at bounding box center [825, 134] width 20 height 20
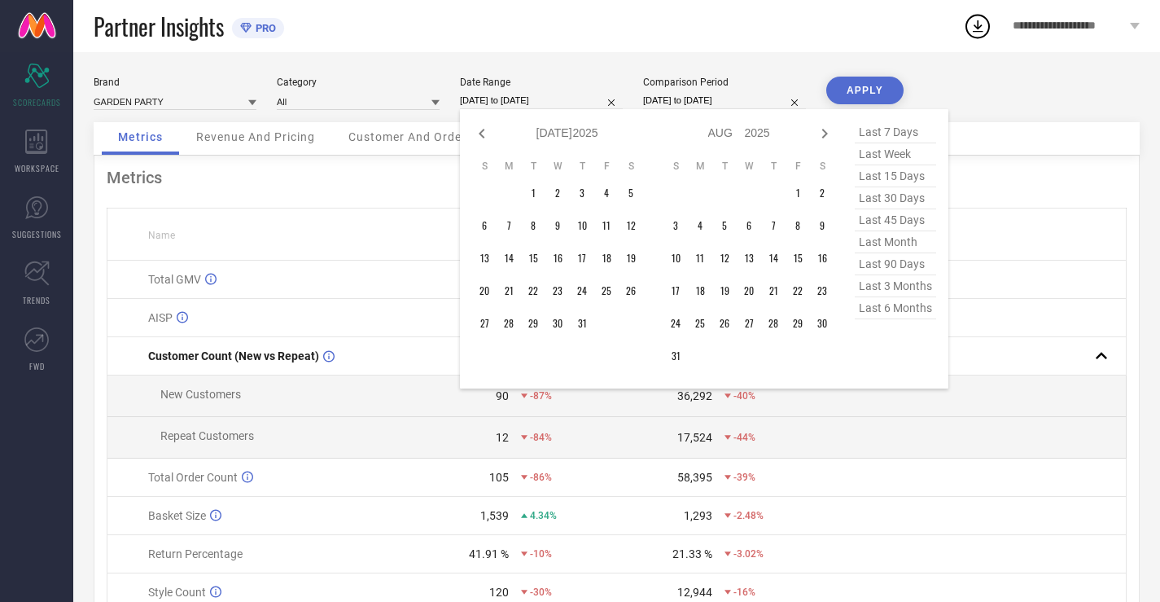
select select "7"
select select "2025"
select select "8"
select select "2025"
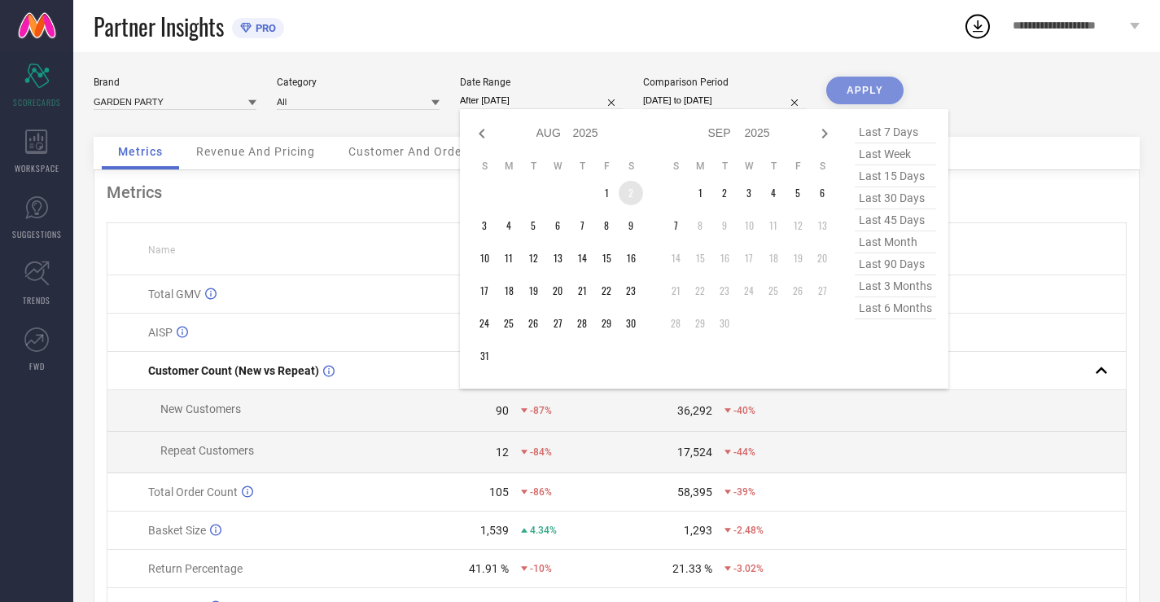
click at [625, 194] on td "2" at bounding box center [631, 193] width 24 height 24
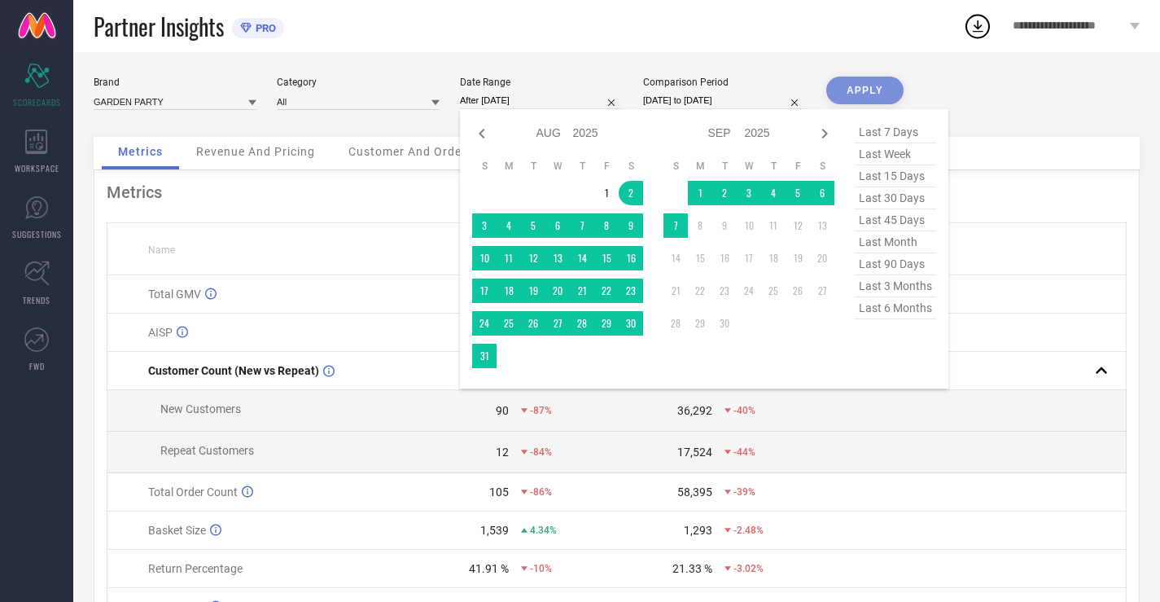
click at [678, 189] on td at bounding box center [676, 193] width 24 height 24
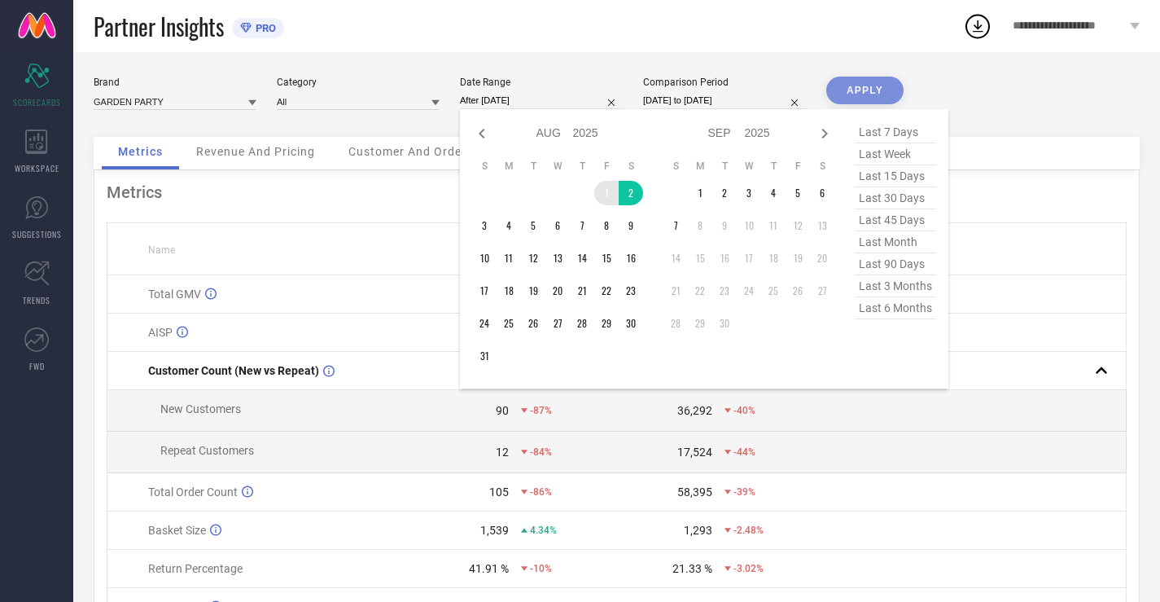
type input "[DATE] to [DATE]"
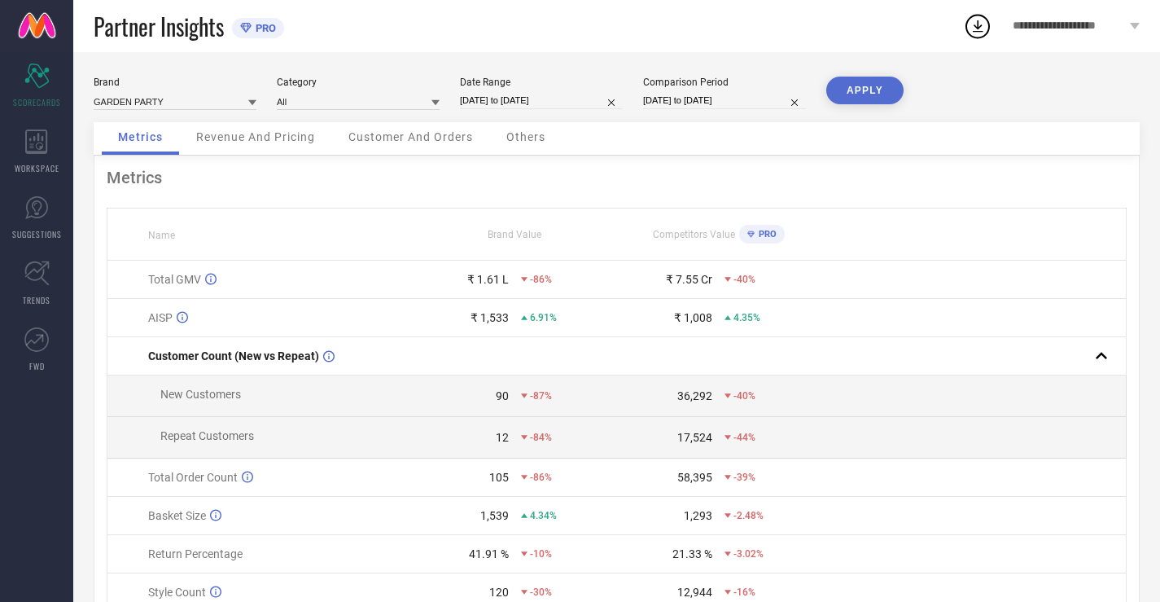
select select "7"
select select "2025"
select select "8"
select select "2025"
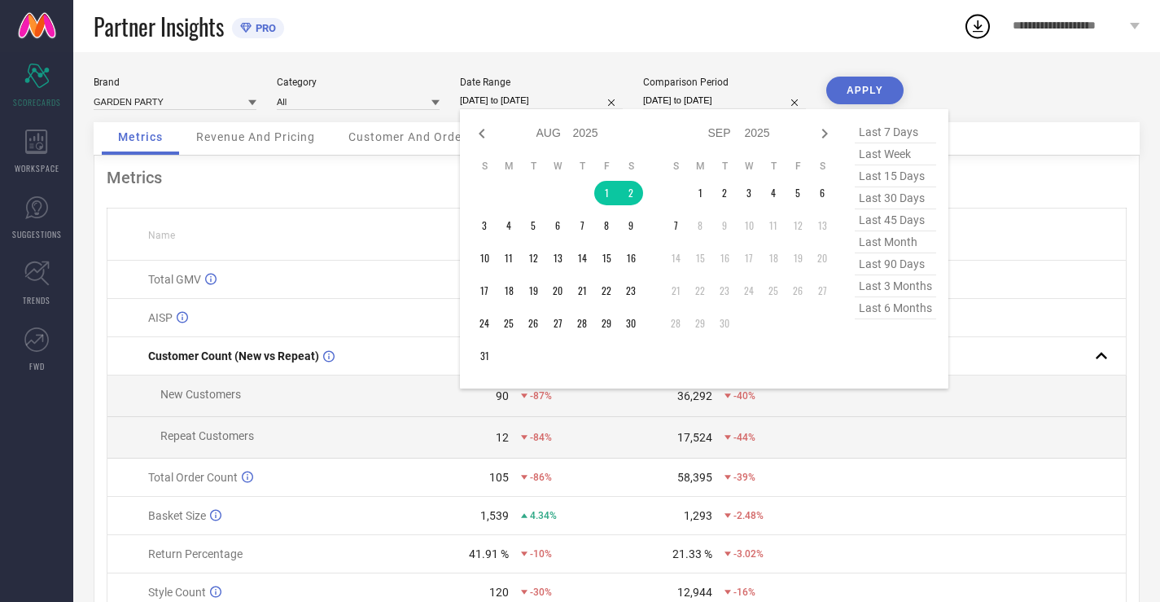
click at [563, 103] on input "[DATE] to [DATE]" at bounding box center [541, 100] width 163 height 17
click at [609, 195] on td "1" at bounding box center [606, 193] width 24 height 24
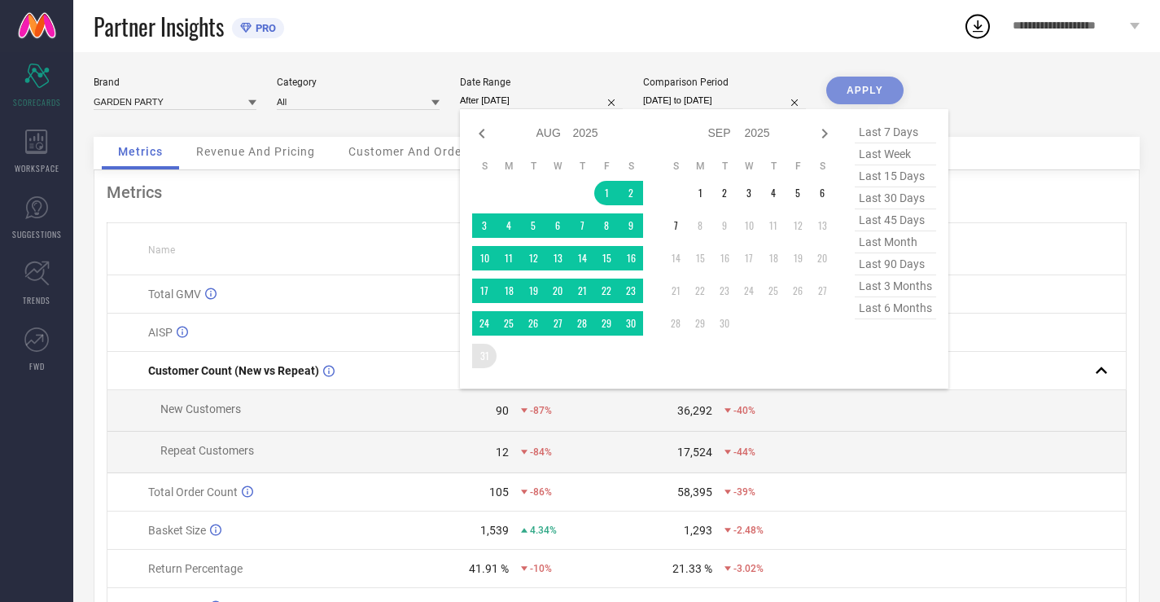
type input "[DATE] to [DATE]"
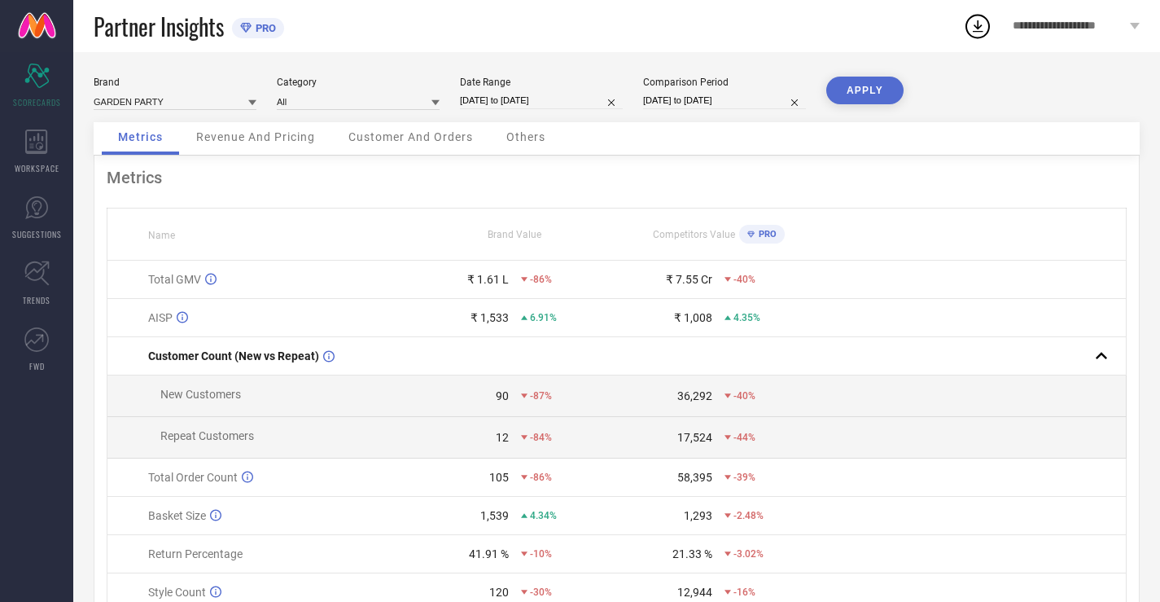
click at [851, 79] on button "APPLY" at bounding box center [864, 91] width 77 height 28
click at [194, 100] on input at bounding box center [175, 101] width 163 height 17
click at [200, 101] on input at bounding box center [175, 101] width 163 height 17
click at [244, 102] on input at bounding box center [175, 101] width 163 height 17
click at [248, 102] on icon at bounding box center [252, 103] width 8 height 8
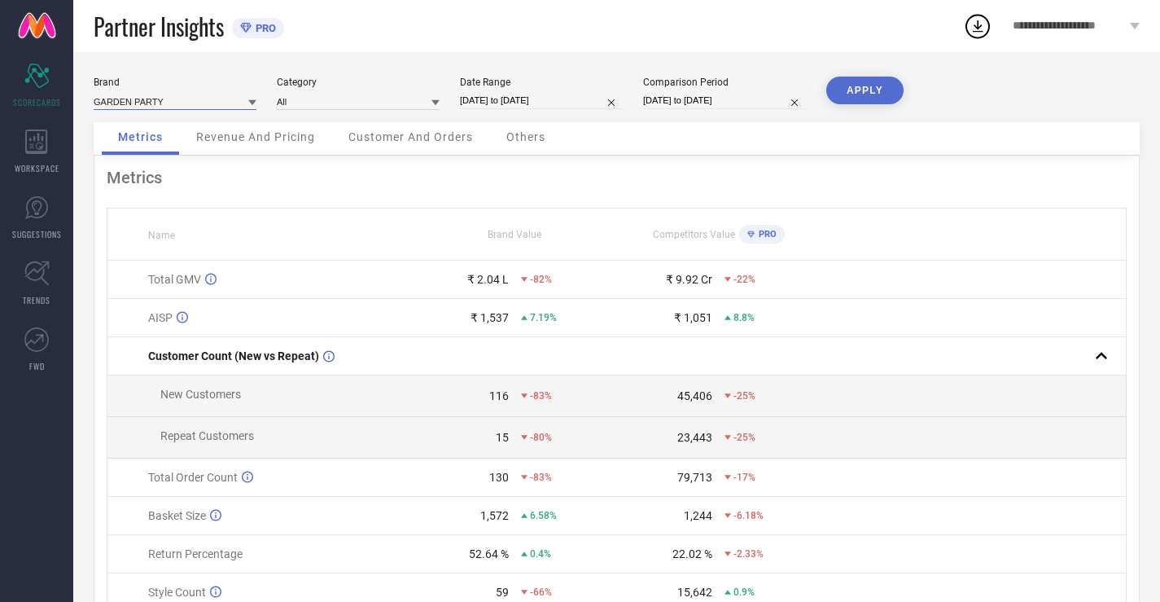
click at [224, 109] on input at bounding box center [175, 101] width 163 height 17
click at [194, 130] on div "GARDEN PARTY" at bounding box center [175, 124] width 163 height 28
click at [205, 107] on input at bounding box center [175, 101] width 163 height 17
click at [314, 138] on span "Revenue And Pricing" at bounding box center [255, 136] width 119 height 13
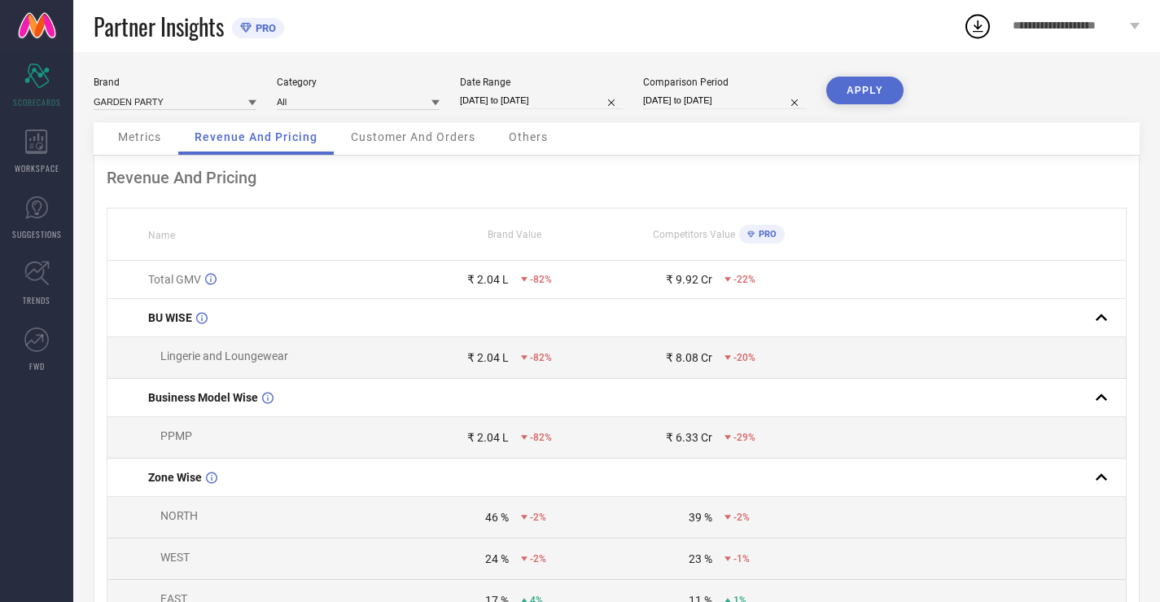
click at [380, 138] on span "Customer And Orders" at bounding box center [413, 136] width 125 height 13
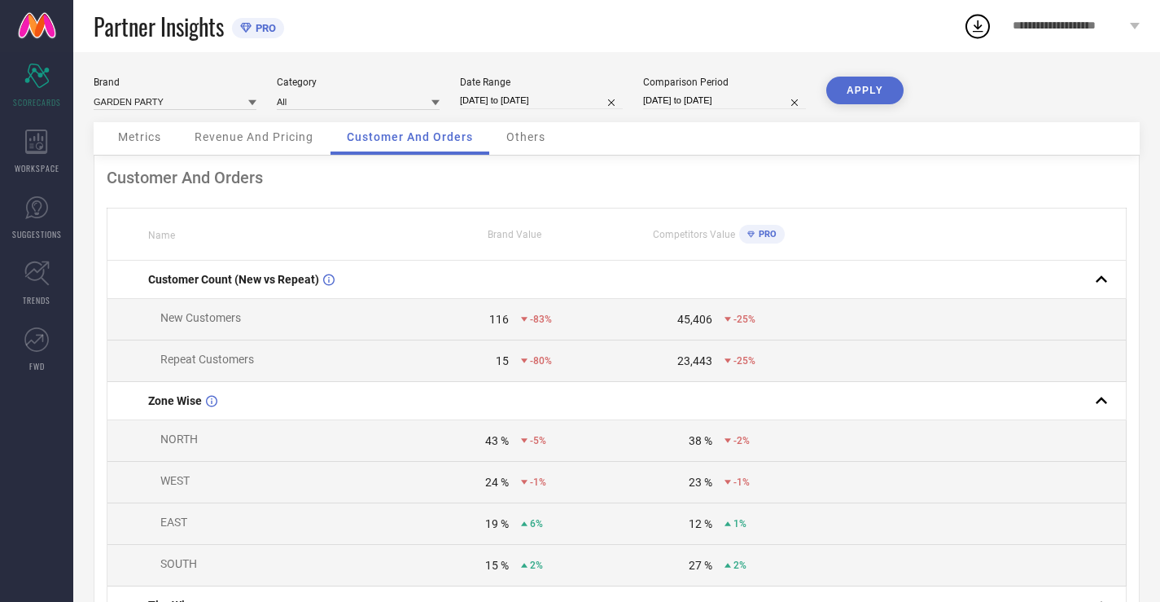
select select "7"
select select "2025"
select select "8"
select select "2025"
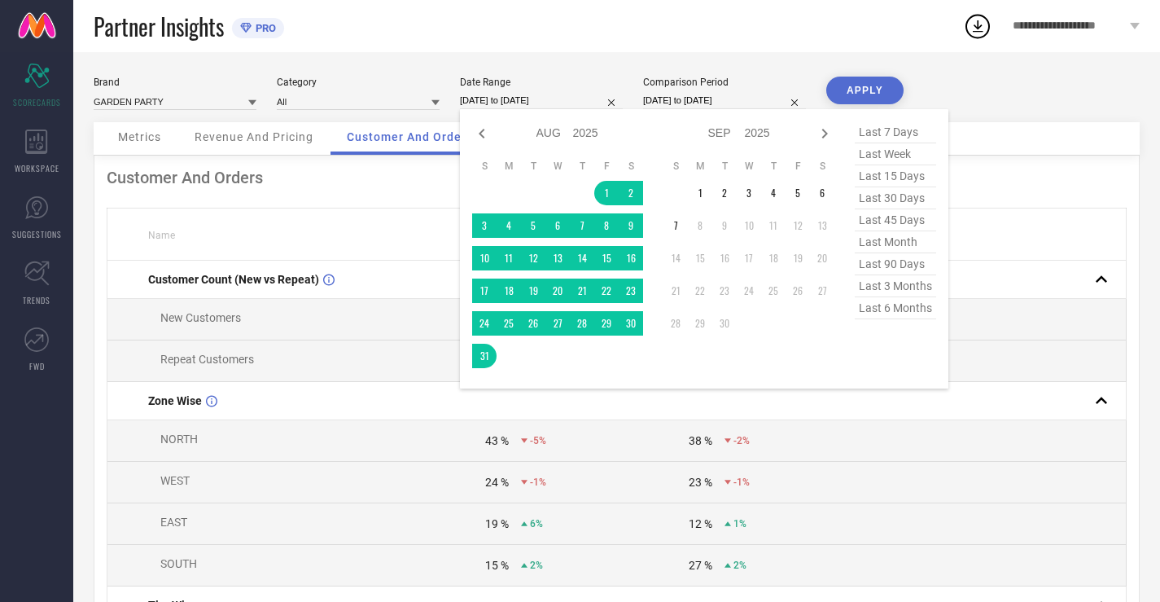
click at [515, 95] on input "[DATE] to [DATE]" at bounding box center [541, 100] width 163 height 17
click at [477, 137] on icon at bounding box center [482, 134] width 20 height 20
select select "6"
select select "2025"
select select "7"
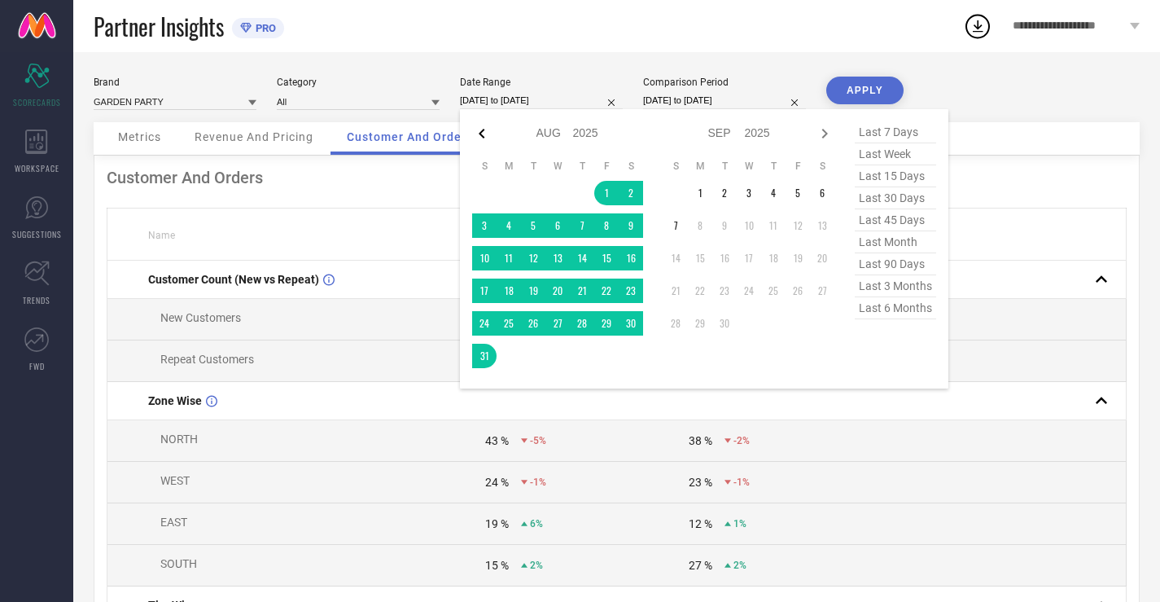
select select "2025"
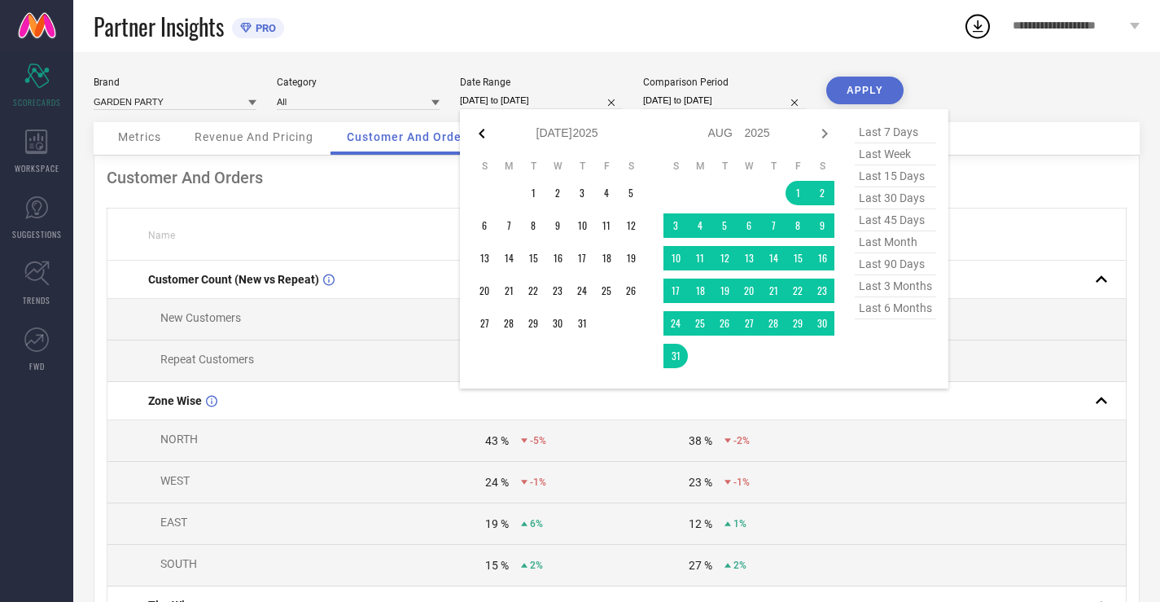
click at [478, 137] on icon at bounding box center [482, 134] width 20 height 20
select select "5"
select select "2025"
select select "6"
select select "2025"
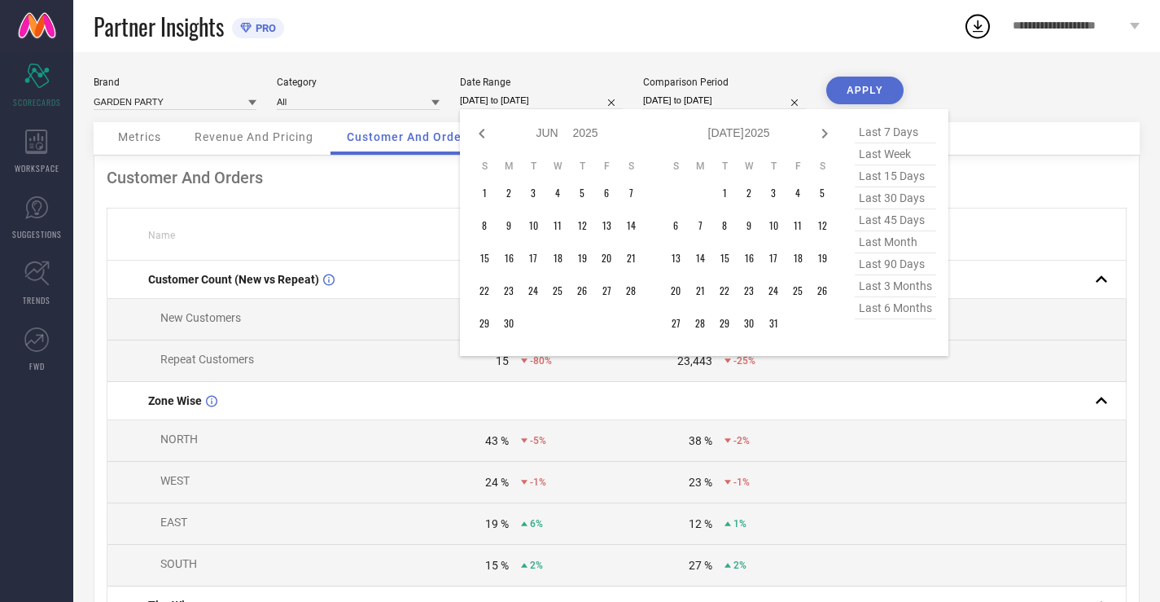
click at [478, 137] on icon at bounding box center [482, 134] width 20 height 20
select select "4"
select select "2025"
select select "5"
select select "2025"
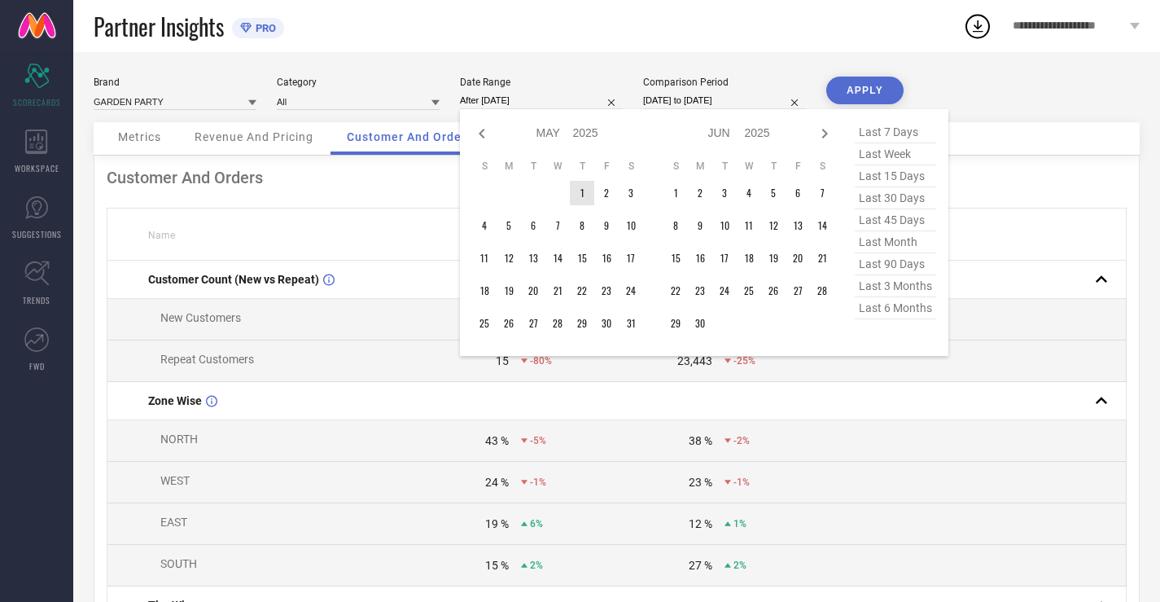
click at [580, 198] on td "1" at bounding box center [582, 193] width 24 height 24
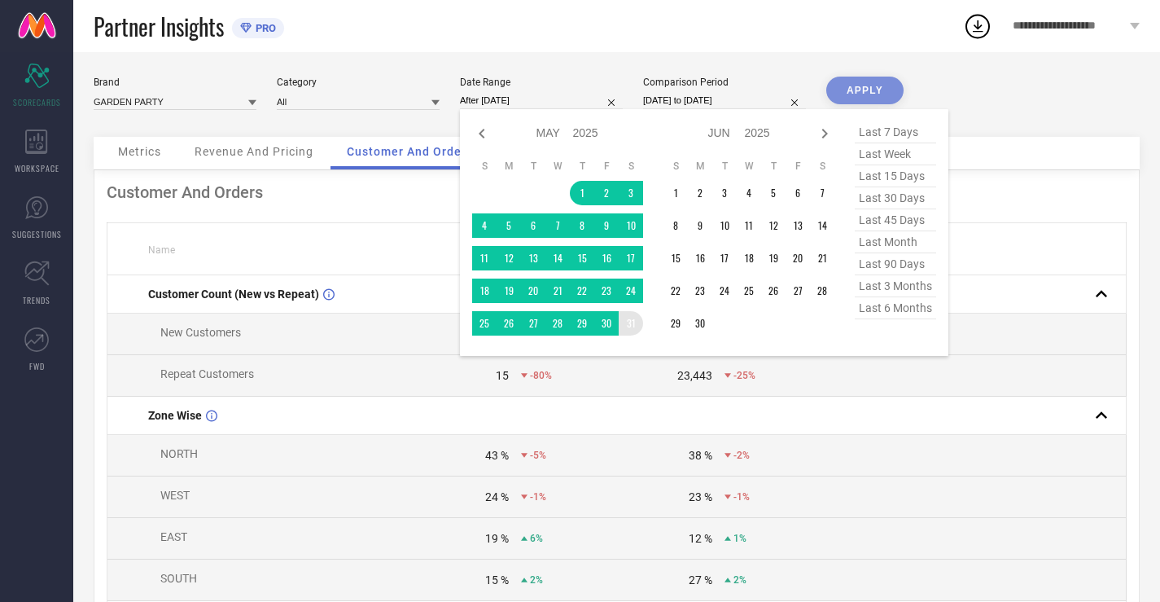
type input "[DATE] to [DATE]"
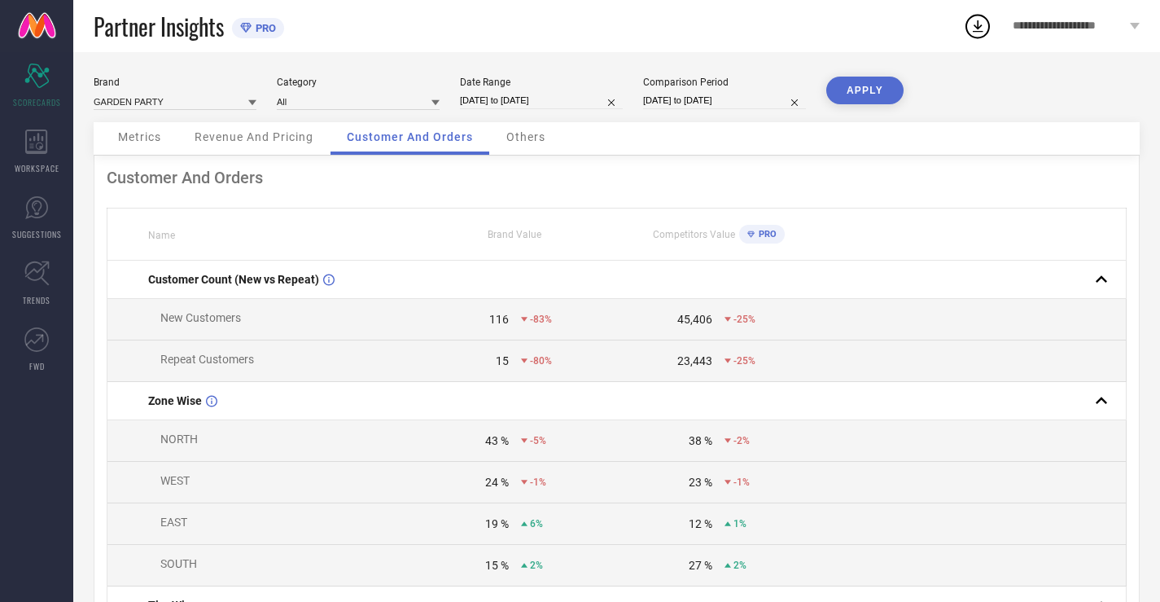
click at [858, 90] on button "APPLY" at bounding box center [864, 91] width 77 height 28
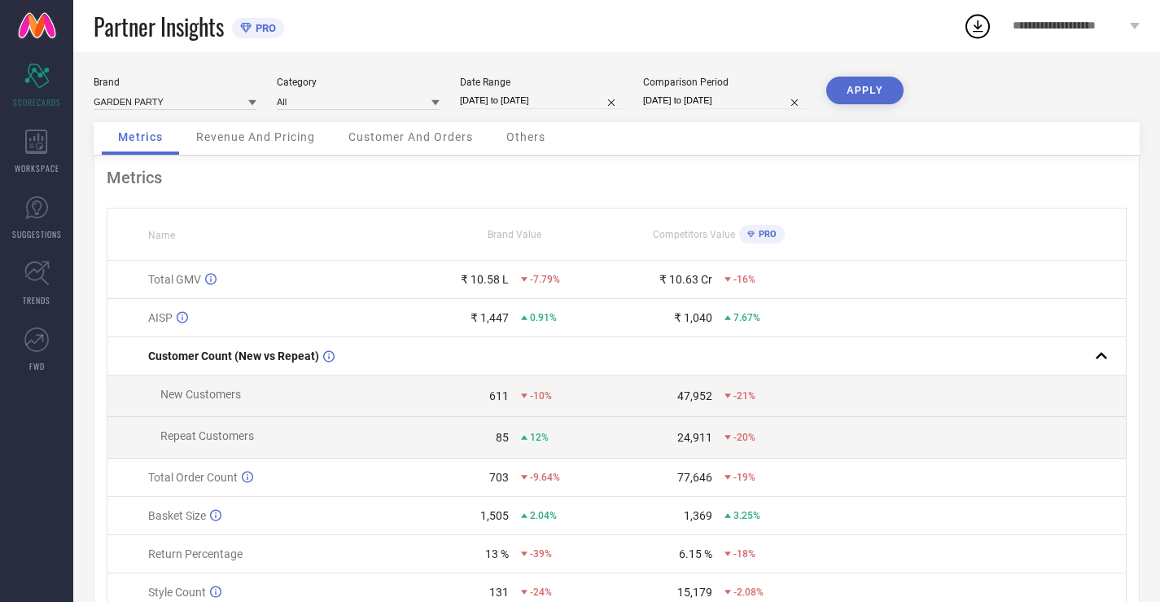
click at [493, 98] on input "[DATE] to [DATE]" at bounding box center [541, 100] width 163 height 17
select select "4"
select select "2025"
select select "5"
select select "2025"
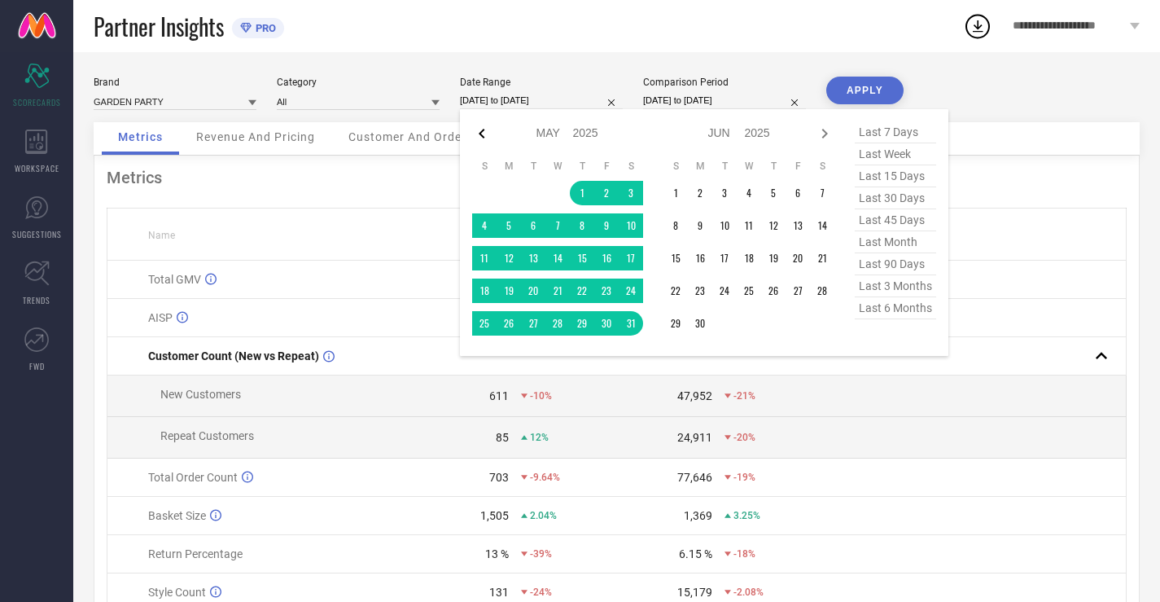
click at [481, 128] on icon at bounding box center [482, 134] width 20 height 20
select select "3"
select select "2025"
select select "4"
select select "2025"
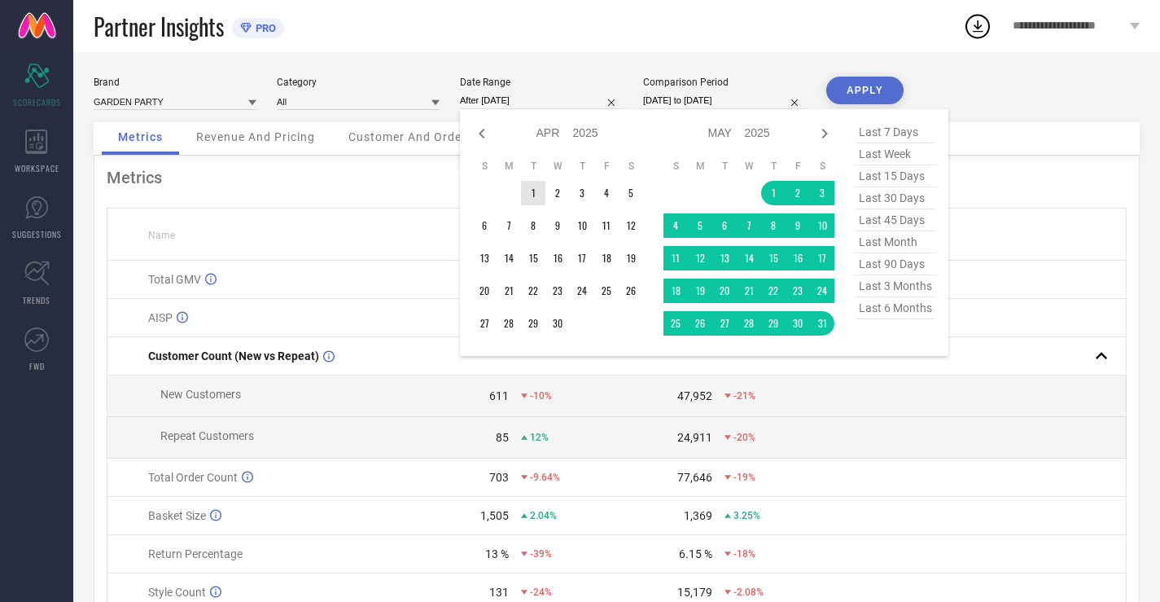
click at [530, 186] on td "1" at bounding box center [533, 193] width 24 height 24
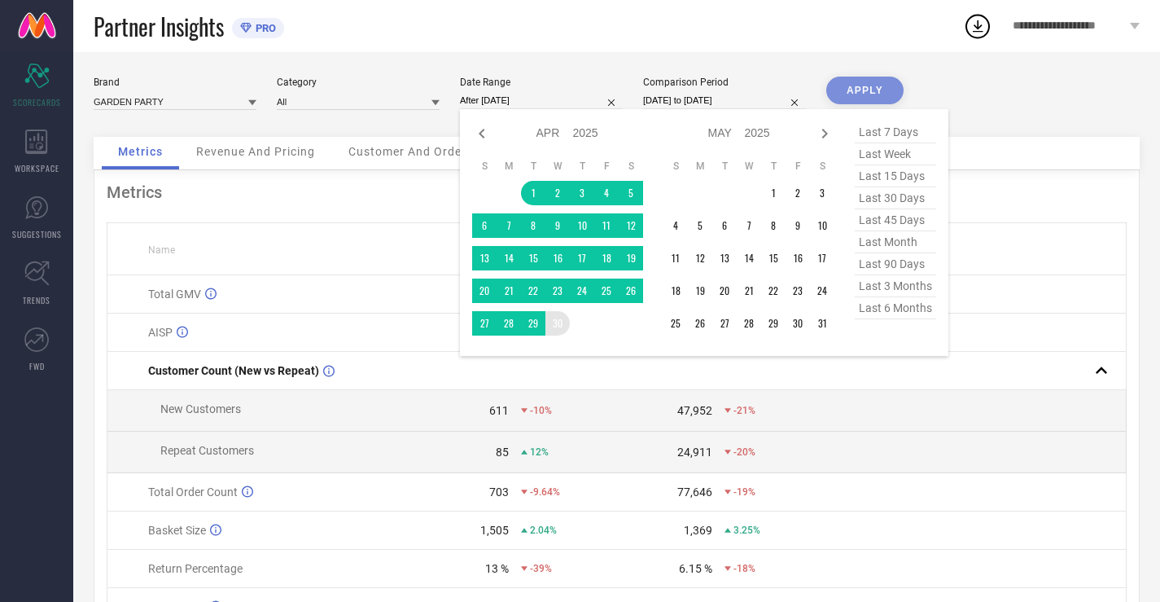
type input "[DATE] to [DATE]"
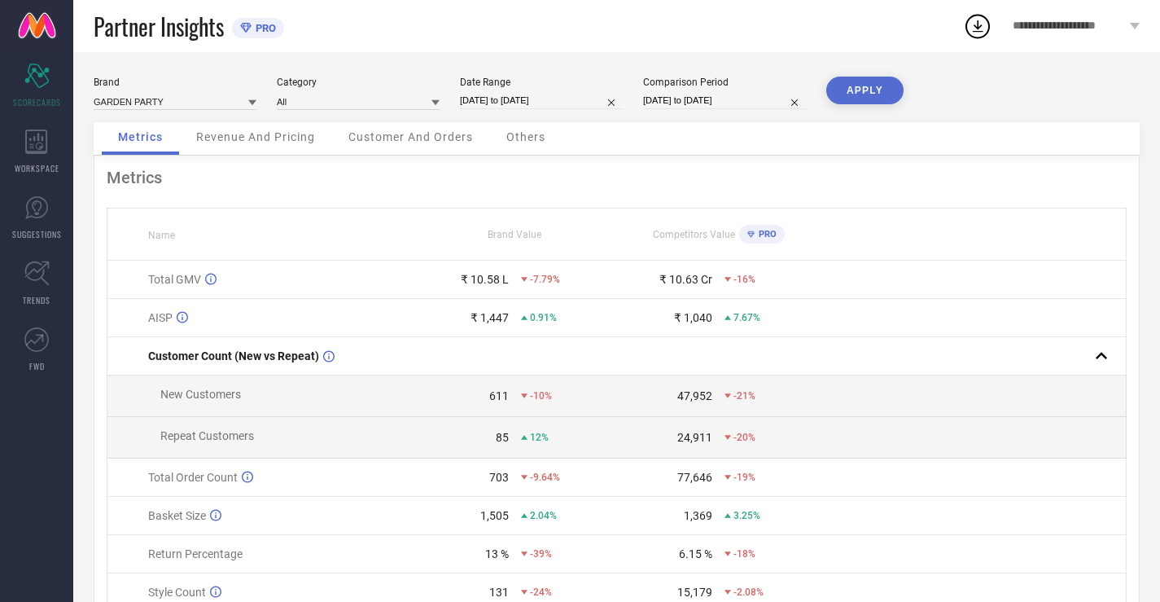
click at [862, 79] on button "APPLY" at bounding box center [864, 91] width 77 height 28
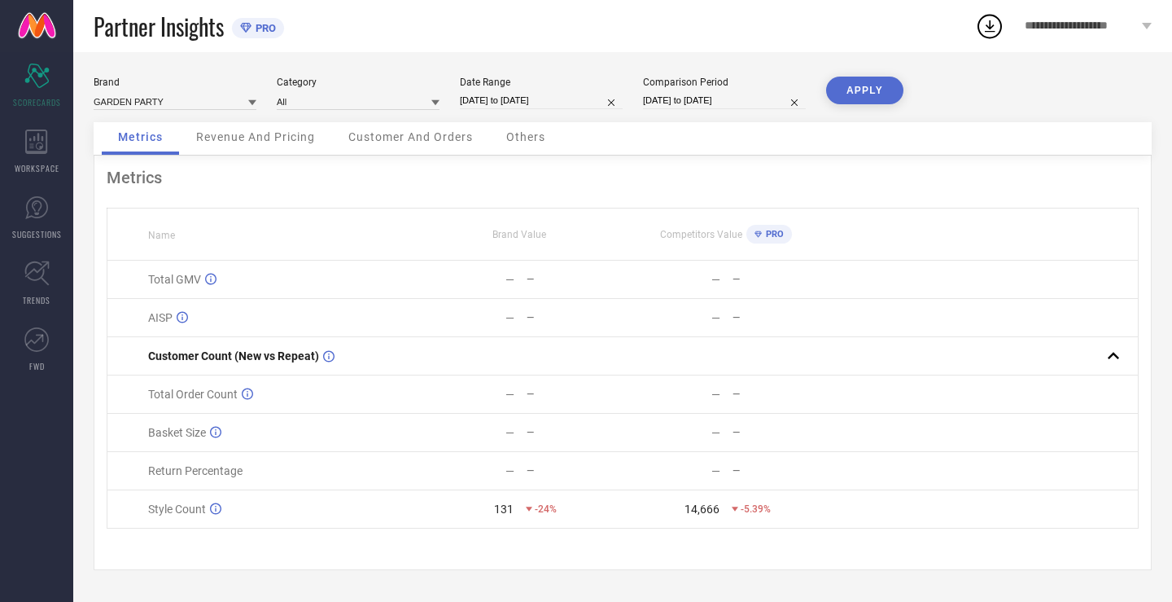
select select "3"
select select "2025"
select select "4"
select select "2025"
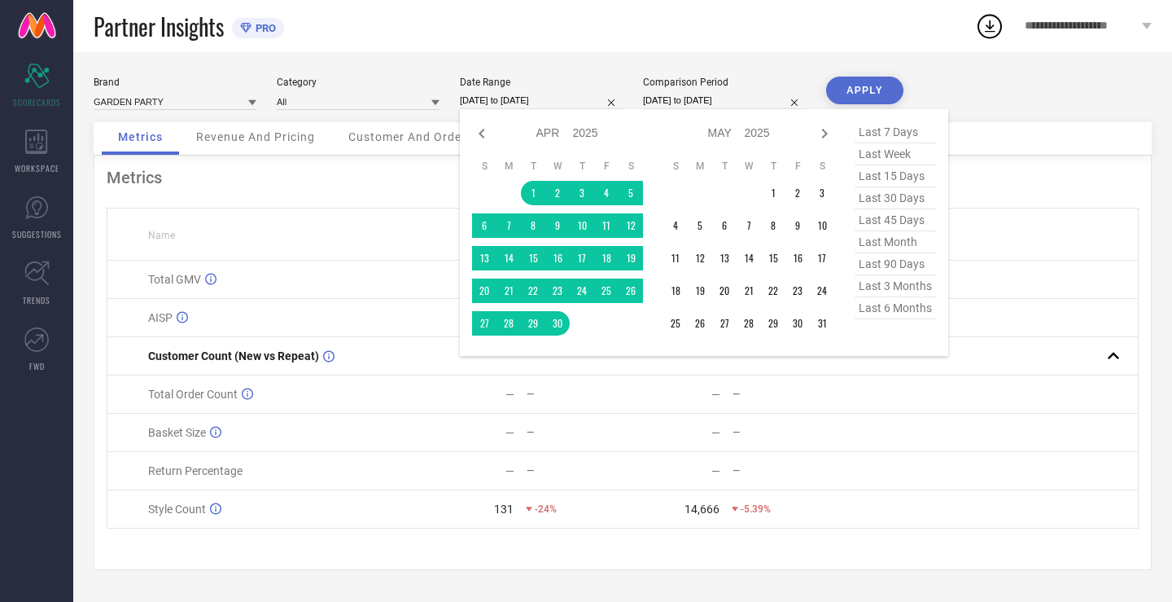
click at [583, 103] on input "[DATE] to [DATE]" at bounding box center [541, 100] width 163 height 17
type input "After [DATE]"
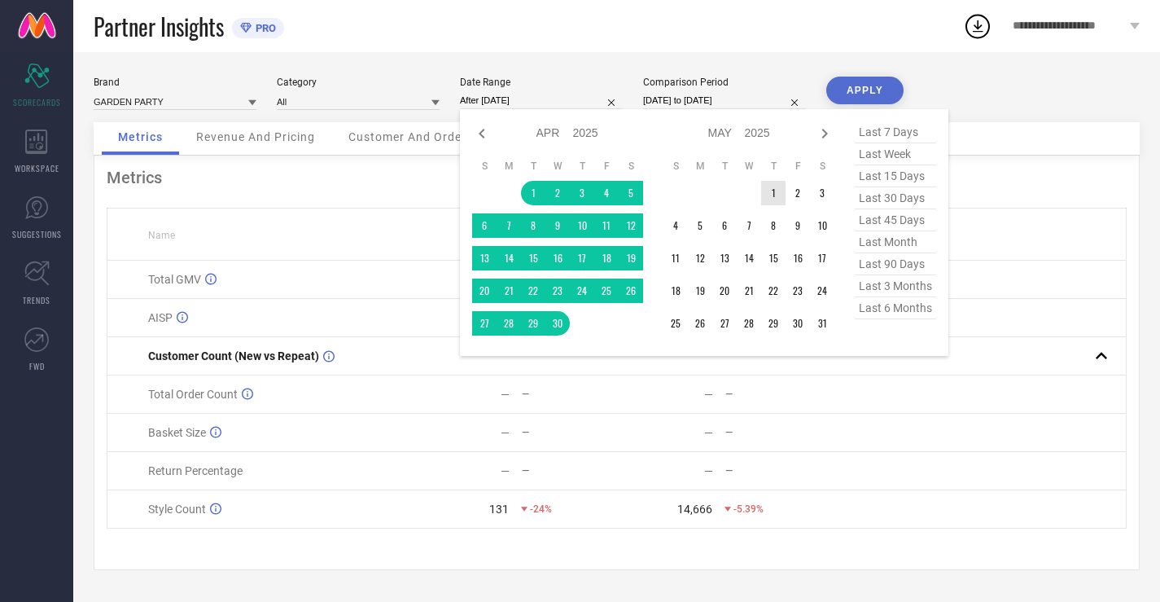
click at [770, 190] on td "1" at bounding box center [773, 193] width 24 height 24
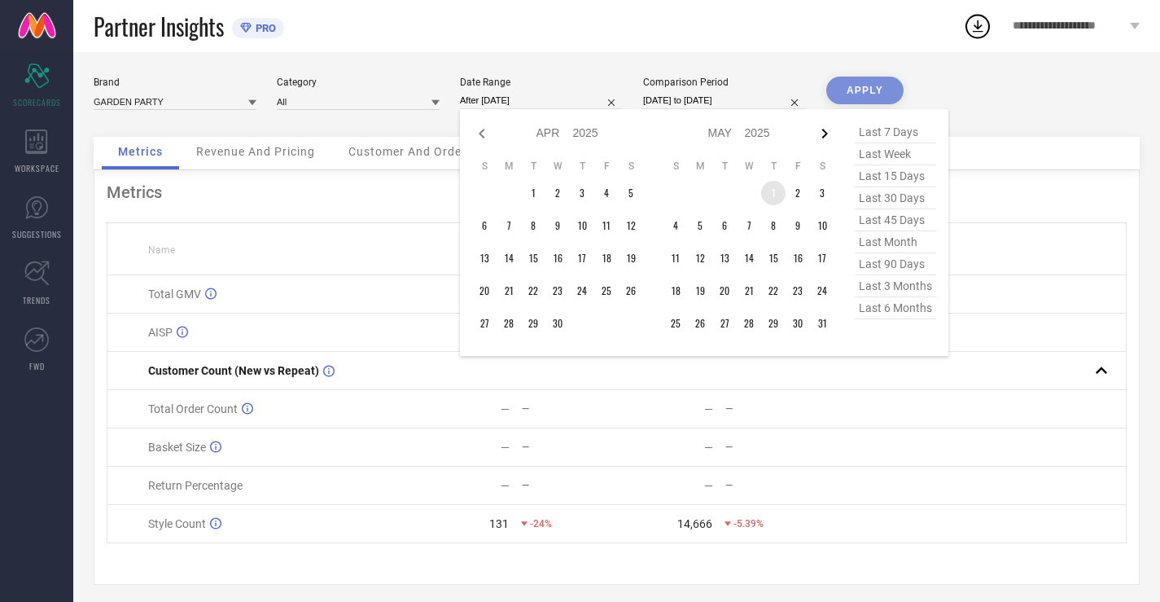
click at [826, 135] on icon at bounding box center [825, 134] width 6 height 10
select select "4"
select select "2025"
select select "5"
select select "2025"
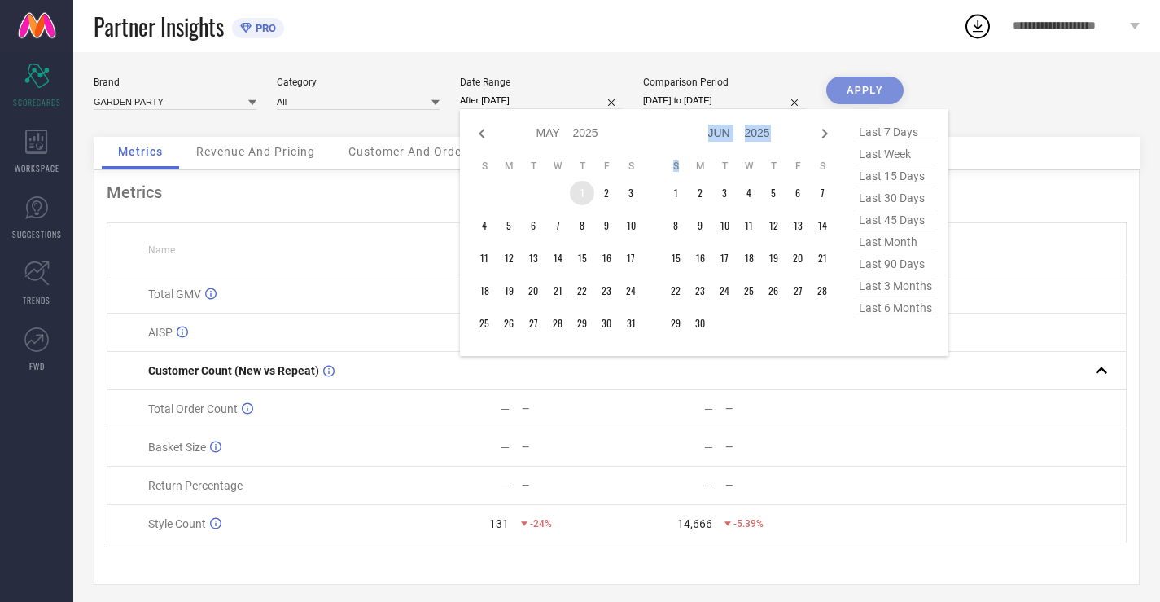
click at [826, 135] on icon at bounding box center [825, 134] width 6 height 10
select select "5"
select select "2025"
select select "6"
select select "2025"
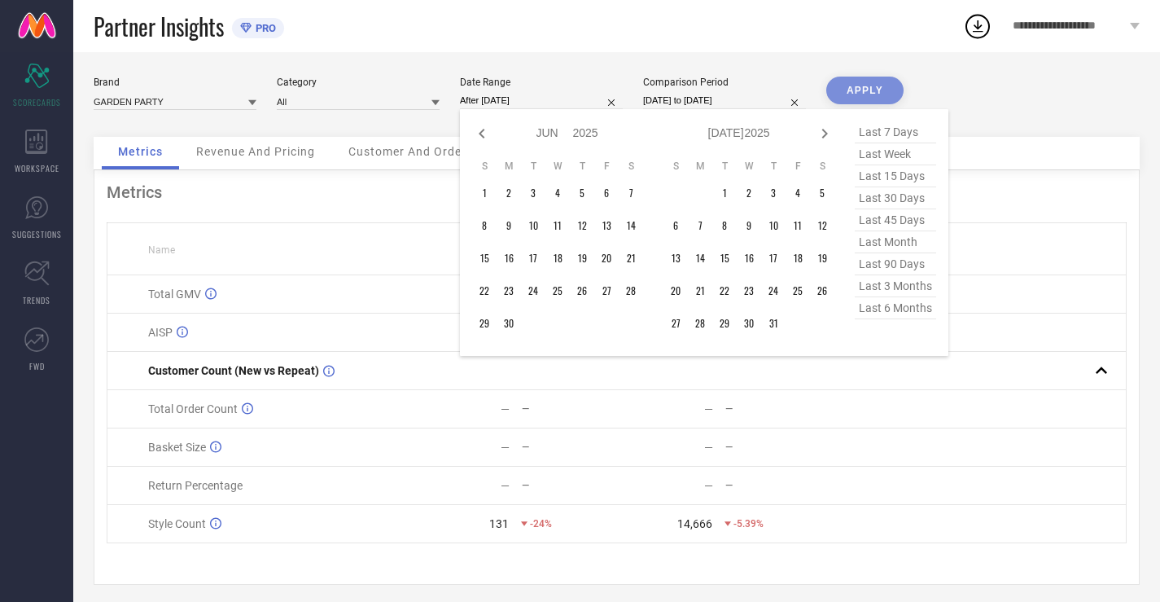
click at [826, 135] on icon at bounding box center [825, 134] width 6 height 10
select select "6"
select select "2025"
select select "7"
select select "2025"
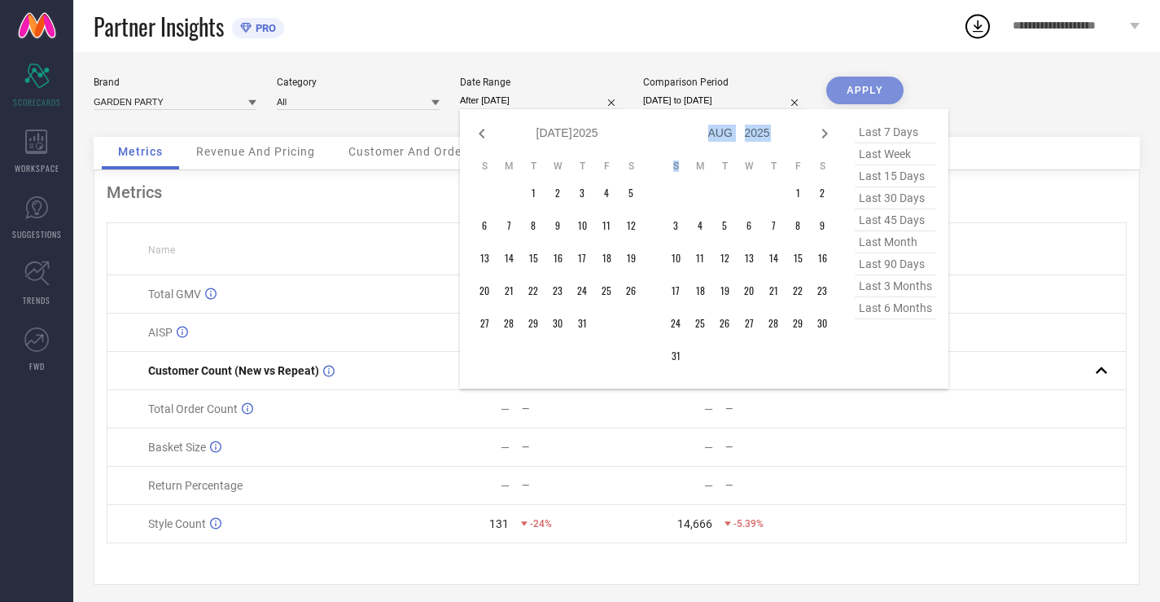
click at [826, 135] on icon at bounding box center [825, 134] width 6 height 10
select select "7"
select select "2025"
select select "8"
select select "2025"
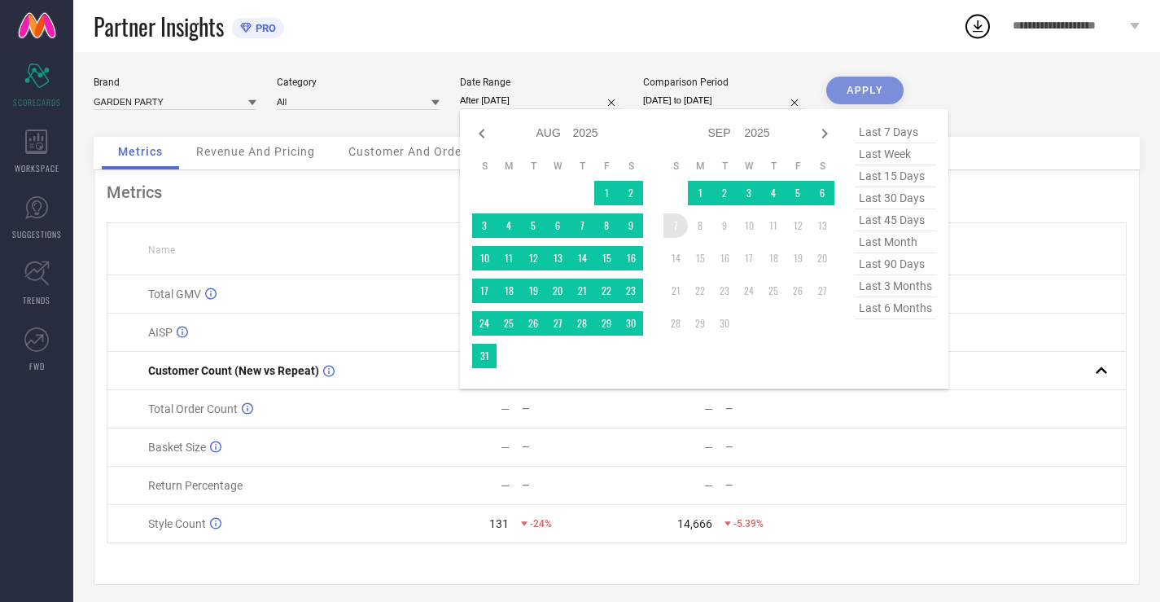
type input "[DATE] to [DATE]"
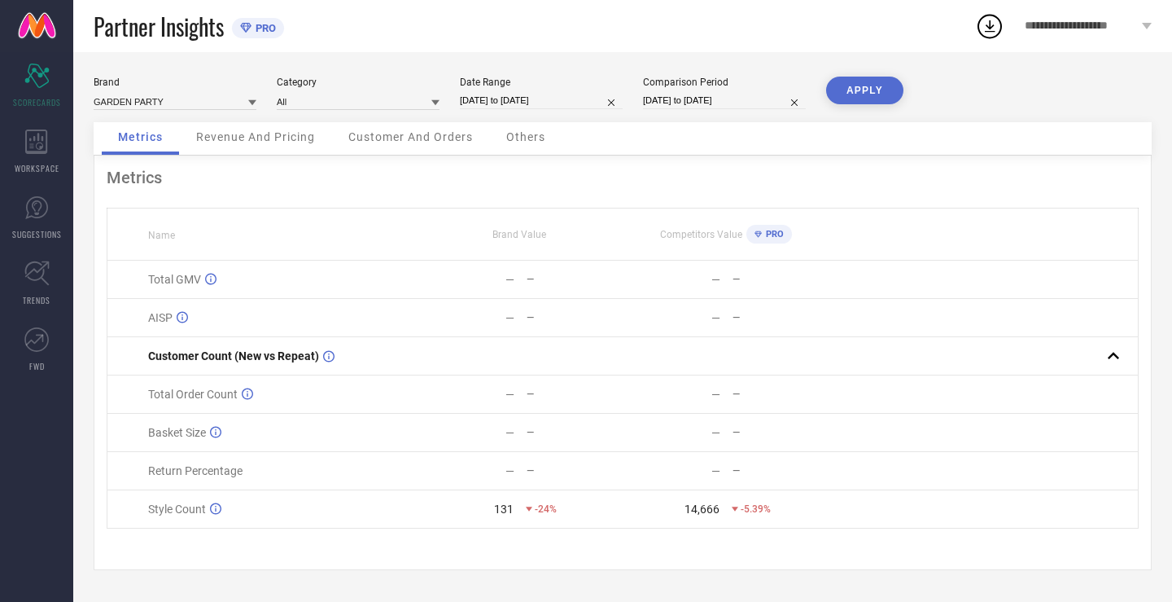
click at [856, 86] on button "APPLY" at bounding box center [864, 91] width 77 height 28
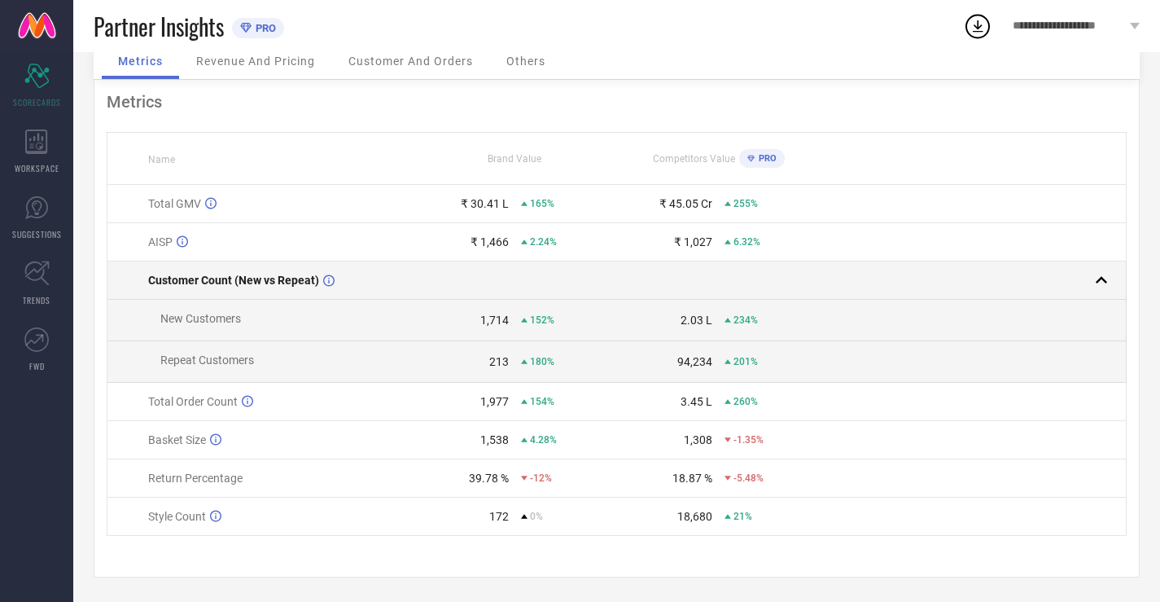
scroll to position [84, 0]
